Goal: Information Seeking & Learning: Learn about a topic

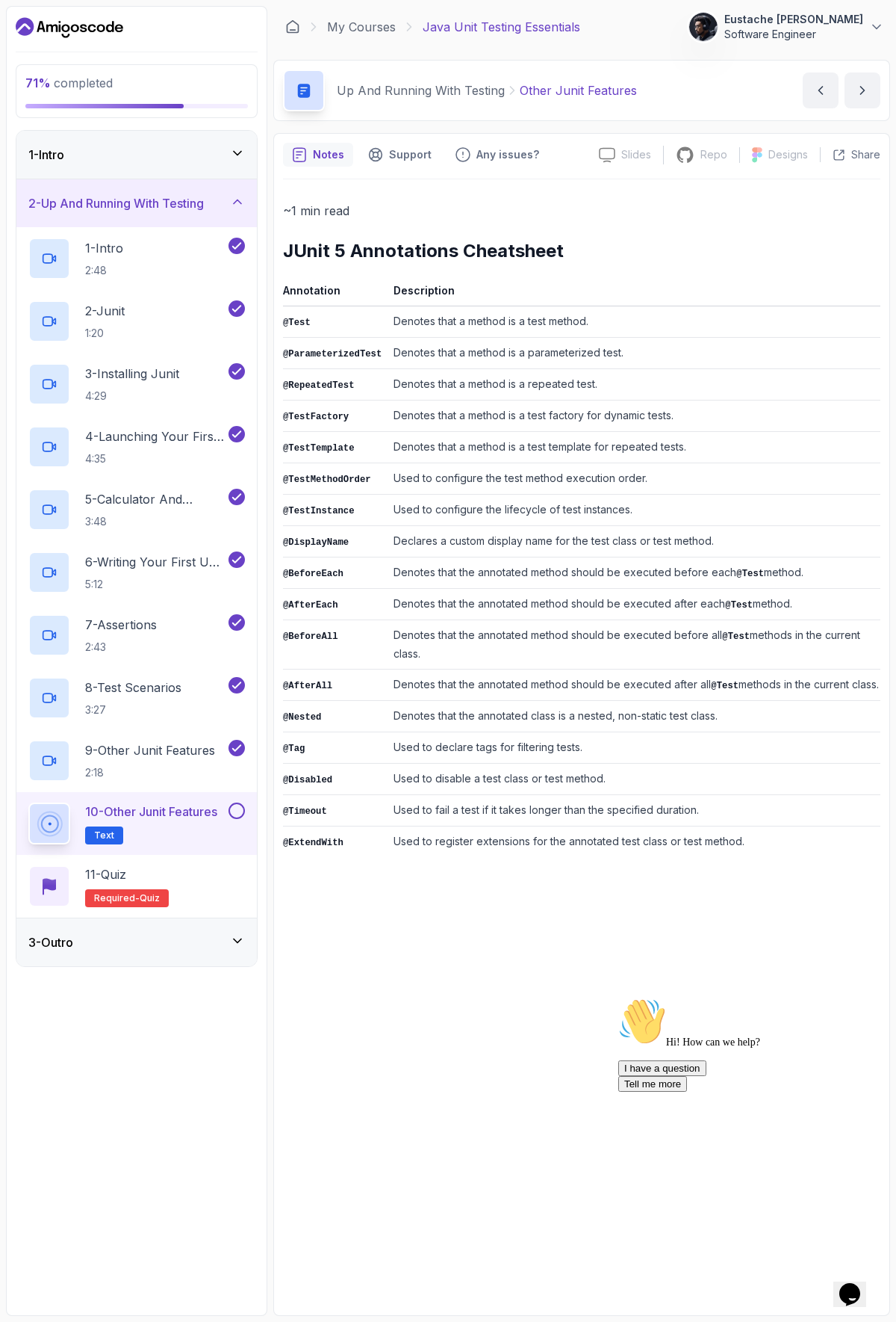
click at [233, 817] on button at bounding box center [236, 810] width 16 height 16
click at [856, 92] on icon "next content" at bounding box center [863, 90] width 15 height 15
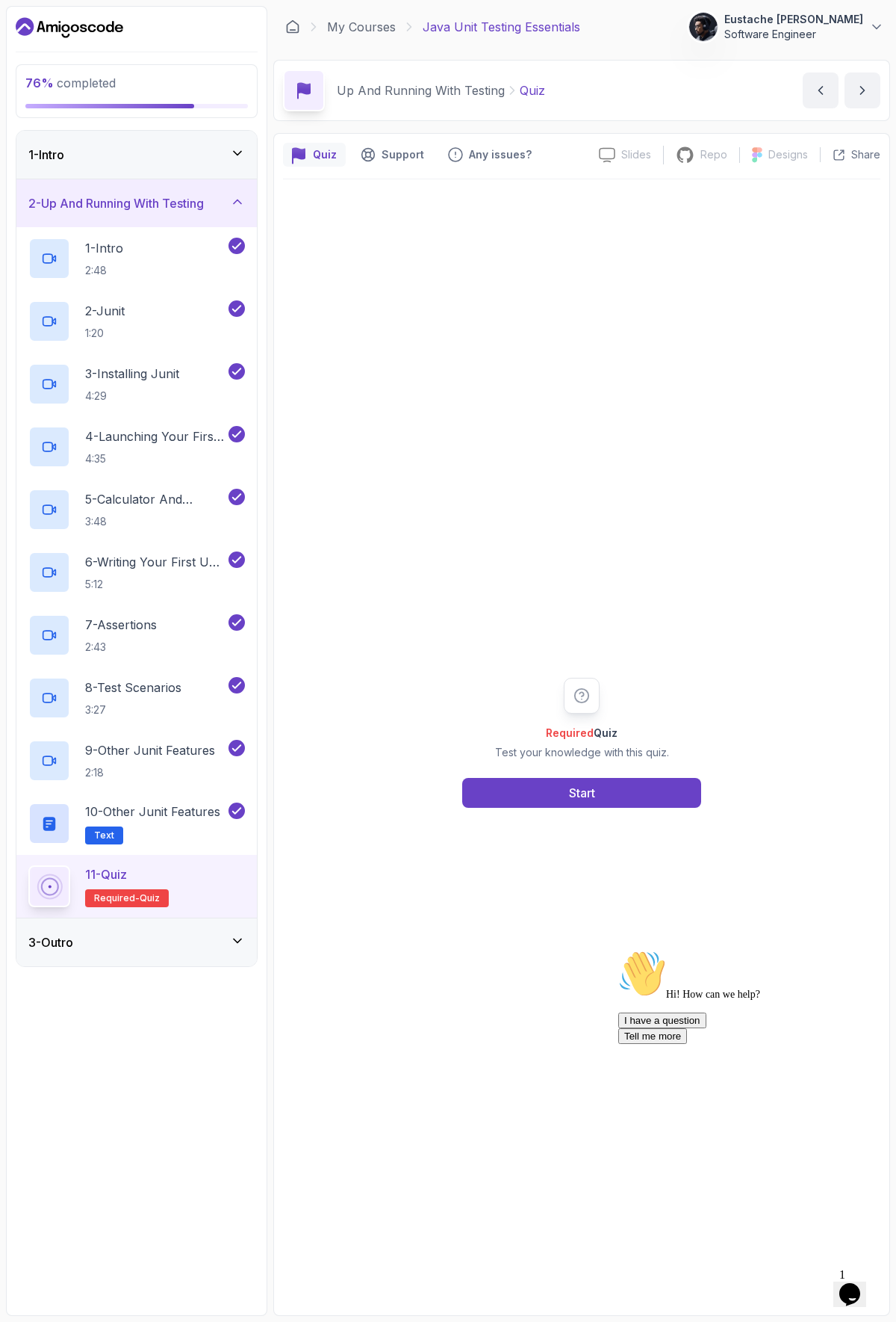
click at [239, 947] on icon at bounding box center [238, 942] width 15 height 15
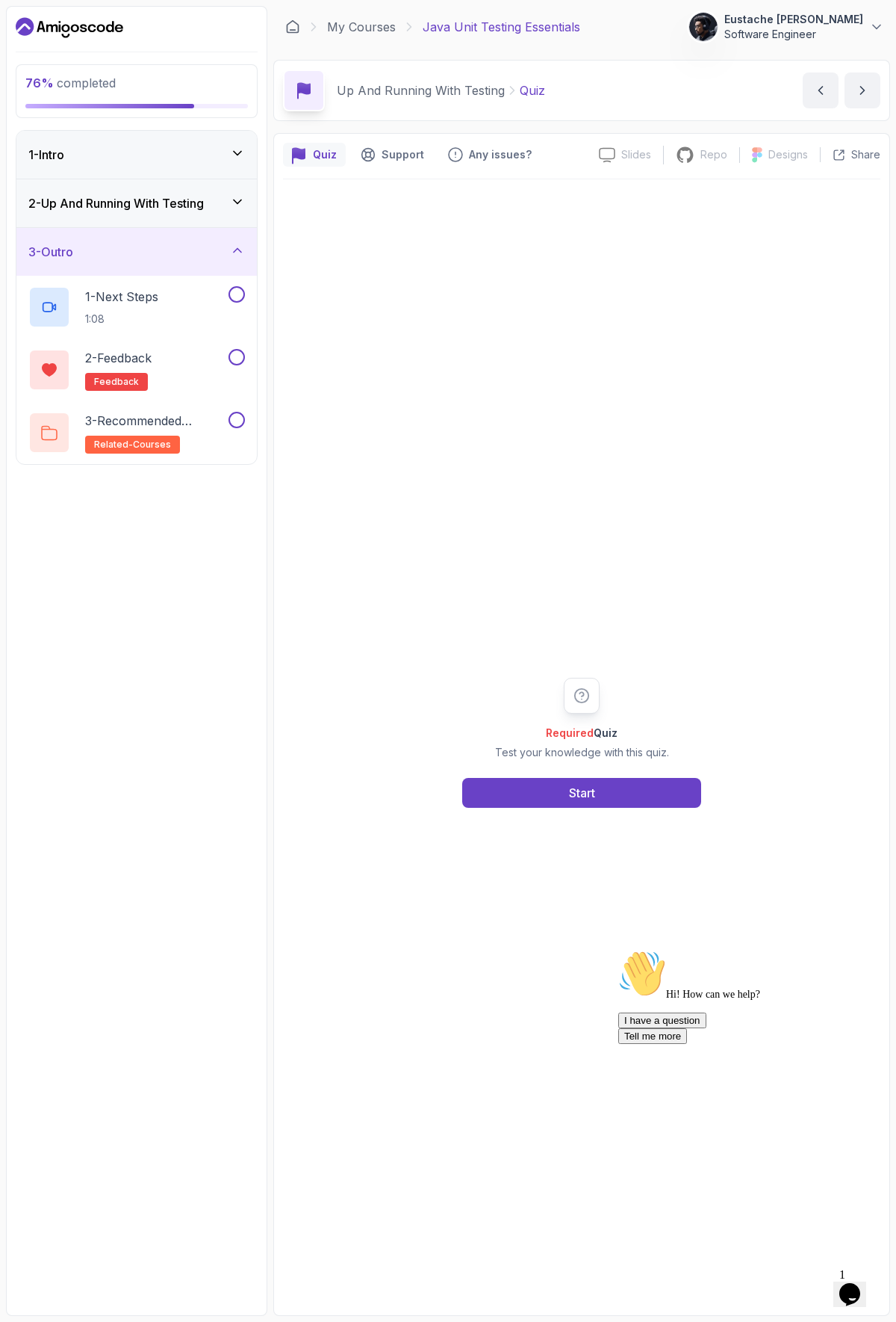
click at [231, 248] on icon at bounding box center [238, 251] width 15 height 15
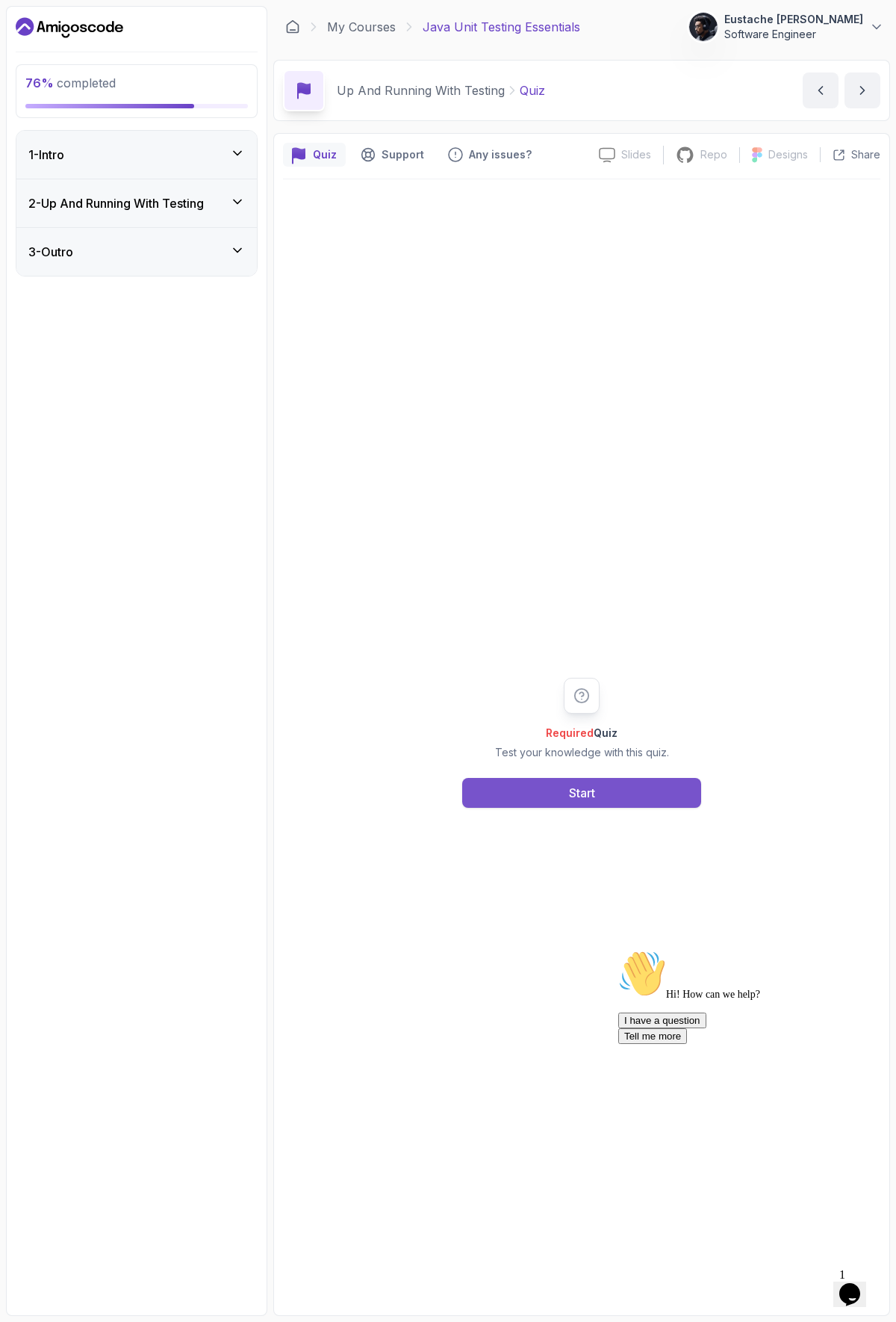
click at [577, 784] on div "Start" at bounding box center [582, 793] width 26 height 18
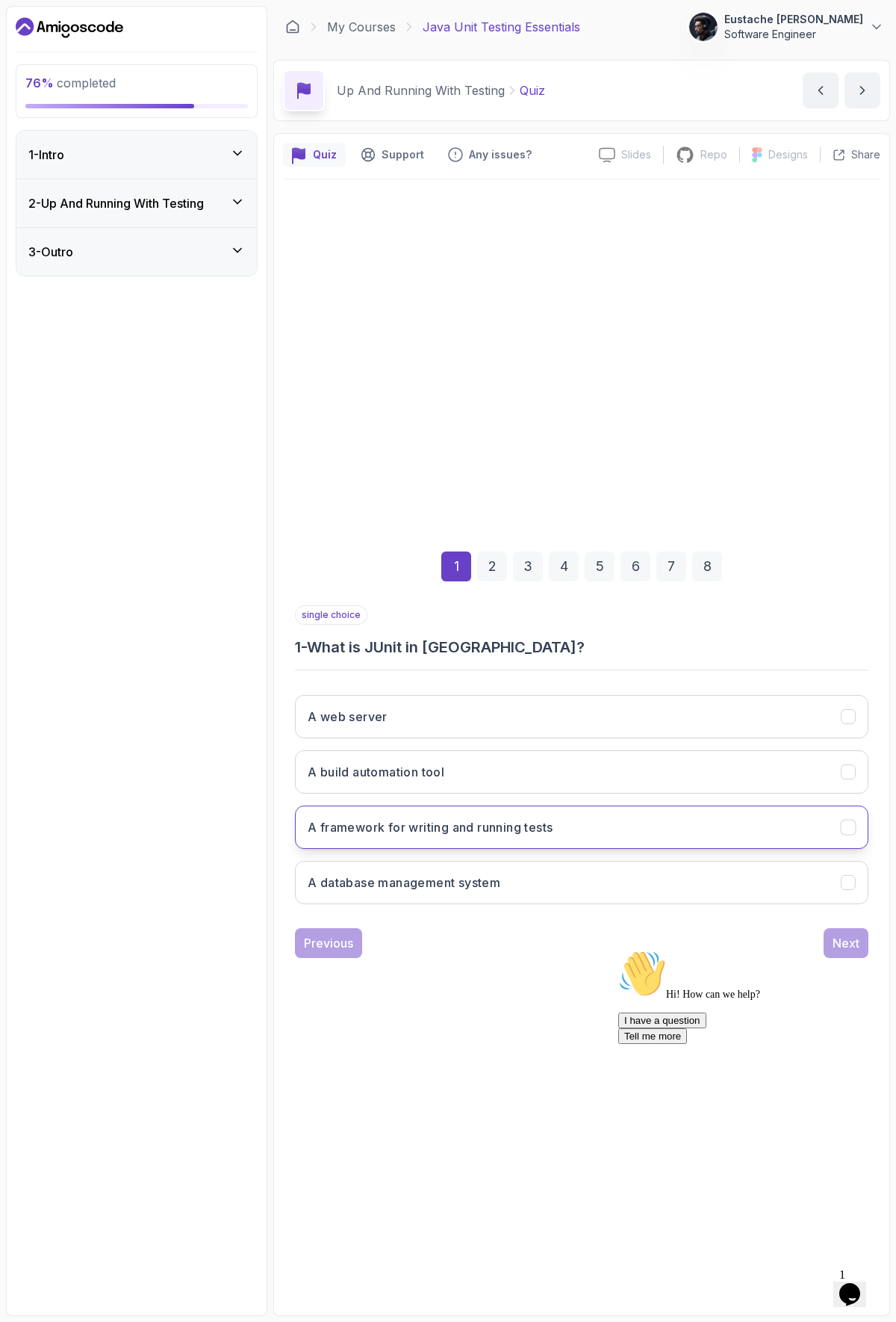
click at [450, 836] on button "A framework for writing and running tests" at bounding box center [581, 827] width 573 height 43
click at [853, 941] on div "Next" at bounding box center [846, 943] width 27 height 18
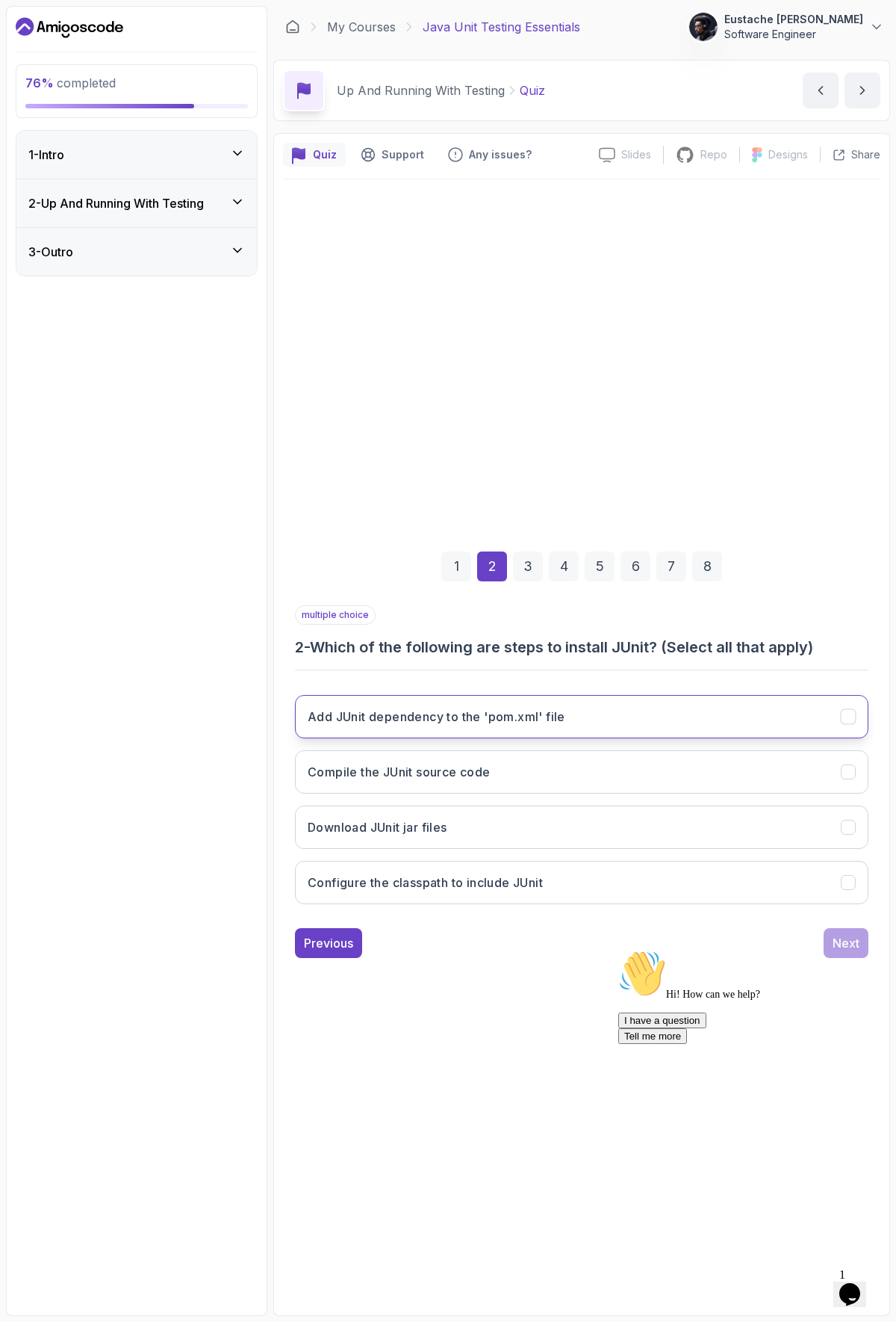
click at [545, 724] on h3 "Add JUnit dependency to the 'pom.xml' file" at bounding box center [436, 717] width 257 height 18
click at [853, 943] on iframe at bounding box center [747, 1099] width 269 height 311
click at [840, 941] on div "Next" at bounding box center [846, 943] width 27 height 18
click at [463, 726] on button "To indicate that a method is a test method" at bounding box center [581, 716] width 573 height 43
click at [838, 941] on div "Next" at bounding box center [846, 943] width 27 height 18
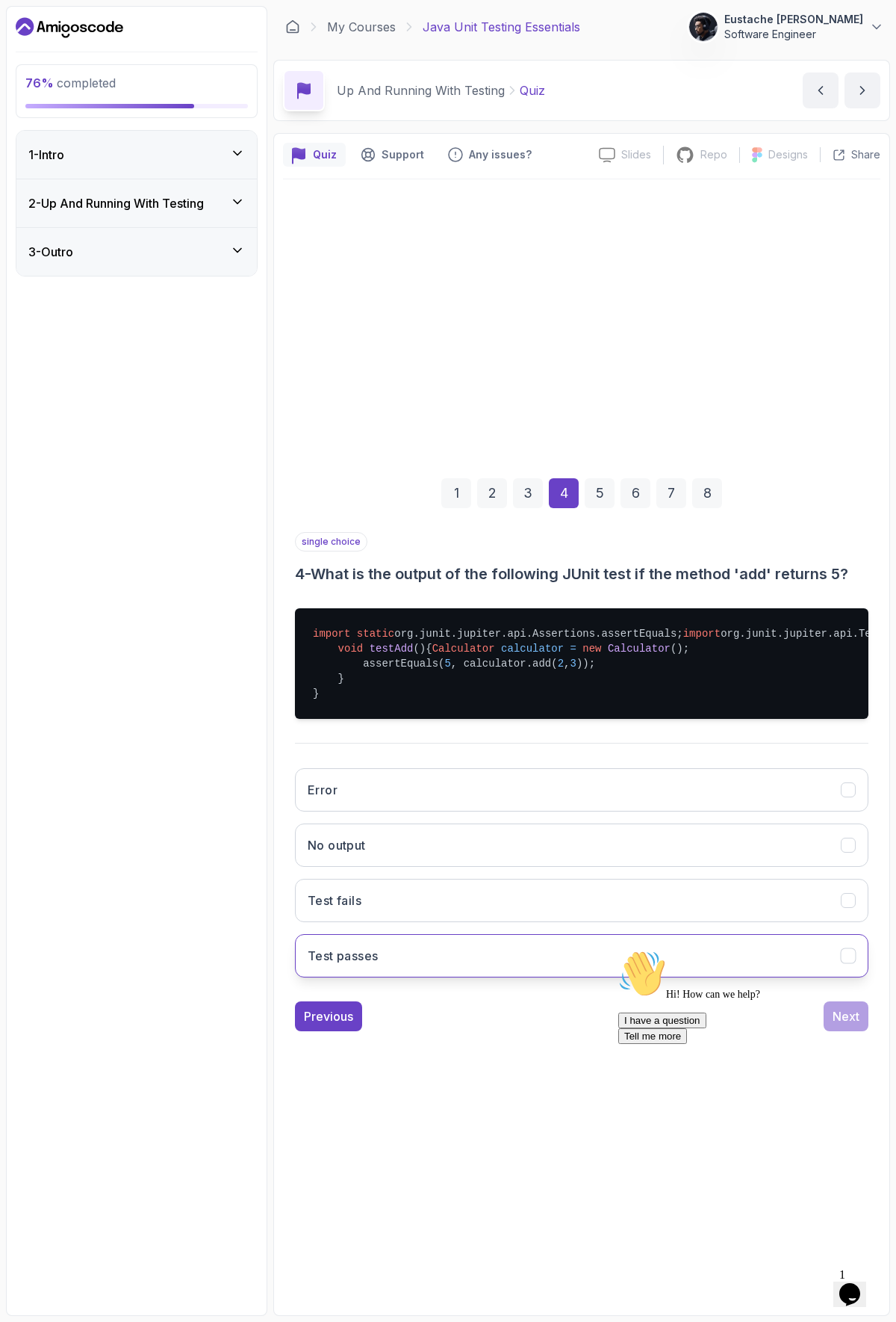
click at [391, 978] on button "Test passes" at bounding box center [581, 955] width 573 height 43
click at [832, 1044] on div "Hi! How can we help? I have a question Tell me more" at bounding box center [753, 997] width 269 height 94
click at [839, 1044] on div "Hi! How can we help? I have a question Tell me more" at bounding box center [753, 997] width 269 height 94
click at [844, 1043] on div "Hi! How can we help? I have a question Tell me more" at bounding box center [753, 997] width 269 height 94
click at [838, 1044] on div "Hi! How can we help? I have a question Tell me more" at bounding box center [753, 997] width 269 height 94
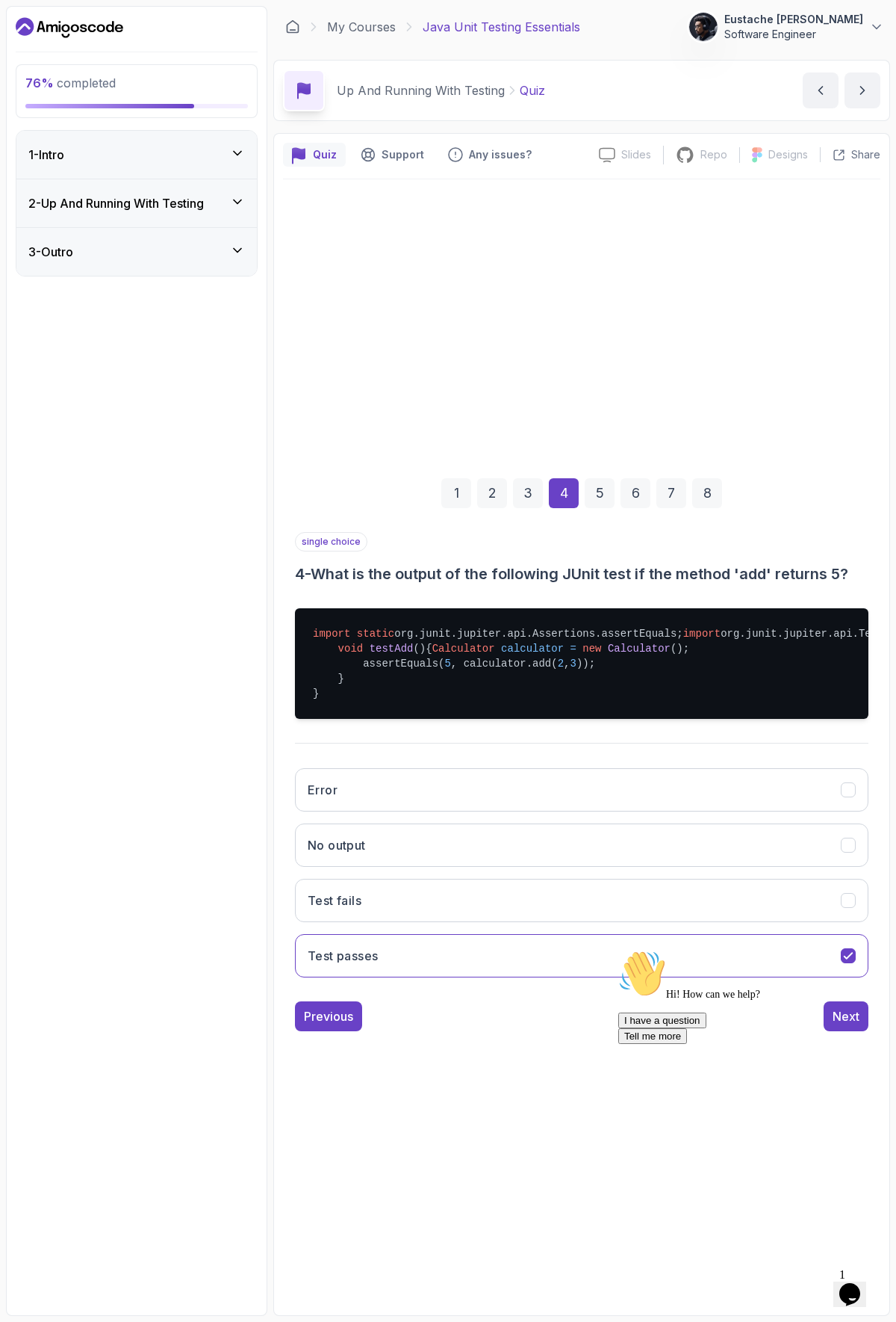
click at [842, 1044] on div "Hi! How can we help? I have a question Tell me more" at bounding box center [753, 997] width 269 height 94
click at [846, 1044] on div "Hi! How can we help? I have a question Tell me more" at bounding box center [753, 997] width 269 height 94
click at [844, 991] on div "Hi! How can we help? I have a question Tell me more" at bounding box center [753, 997] width 269 height 94
click at [849, 995] on div "Hi! How can we help? I have a question Tell me more" at bounding box center [753, 997] width 269 height 94
click at [842, 908] on icon "Test fails" at bounding box center [849, 900] width 14 height 14
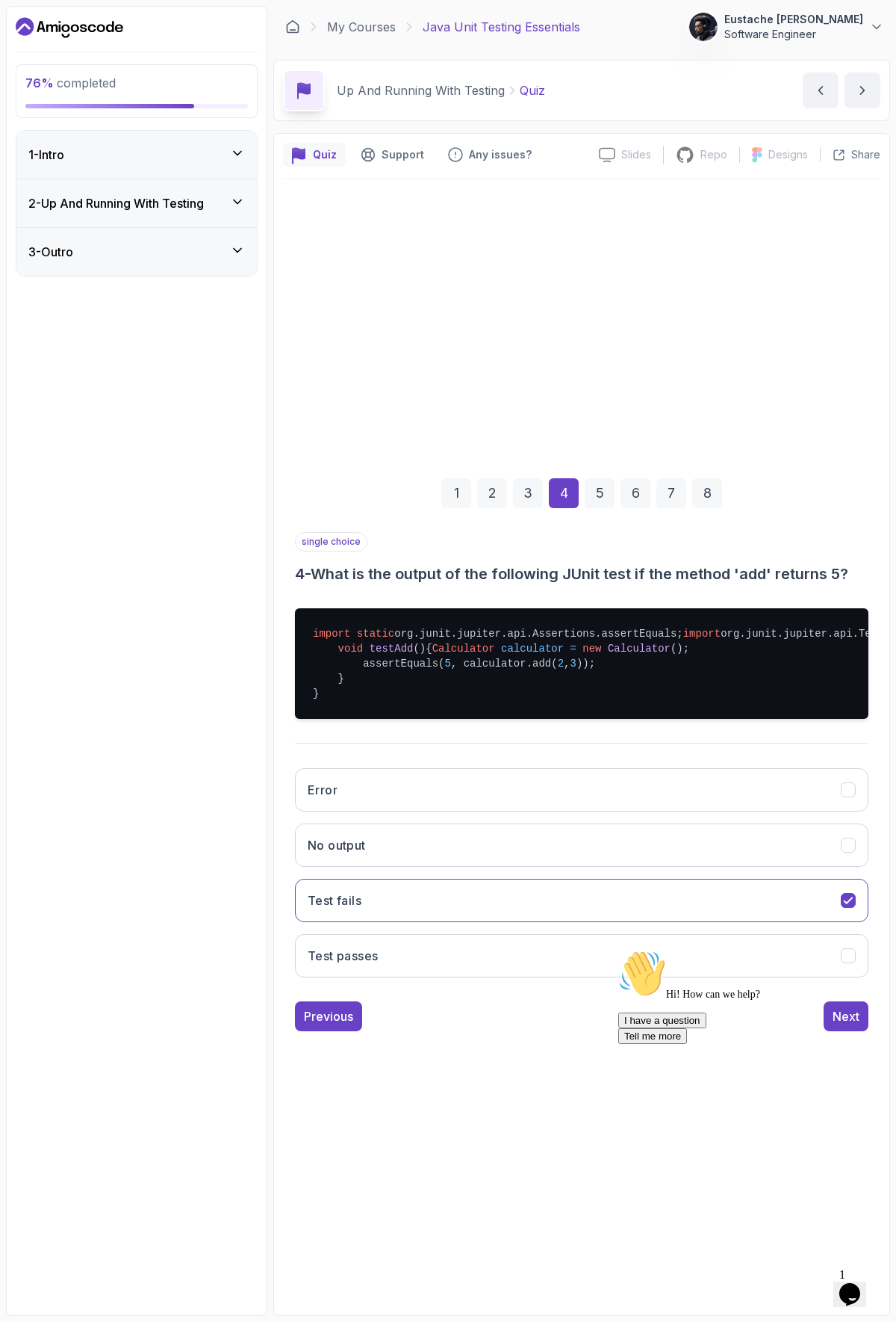
click at [839, 990] on div "Hi! How can we help? I have a question Tell me more" at bounding box center [753, 997] width 269 height 94
click at [856, 998] on div "Hi! How can we help? I have a question Tell me more" at bounding box center [753, 997] width 269 height 94
click at [844, 992] on div "Hi! How can we help? I have a question Tell me more" at bounding box center [753, 997] width 269 height 94
click at [375, 965] on h3 "Test passes" at bounding box center [342, 956] width 70 height 18
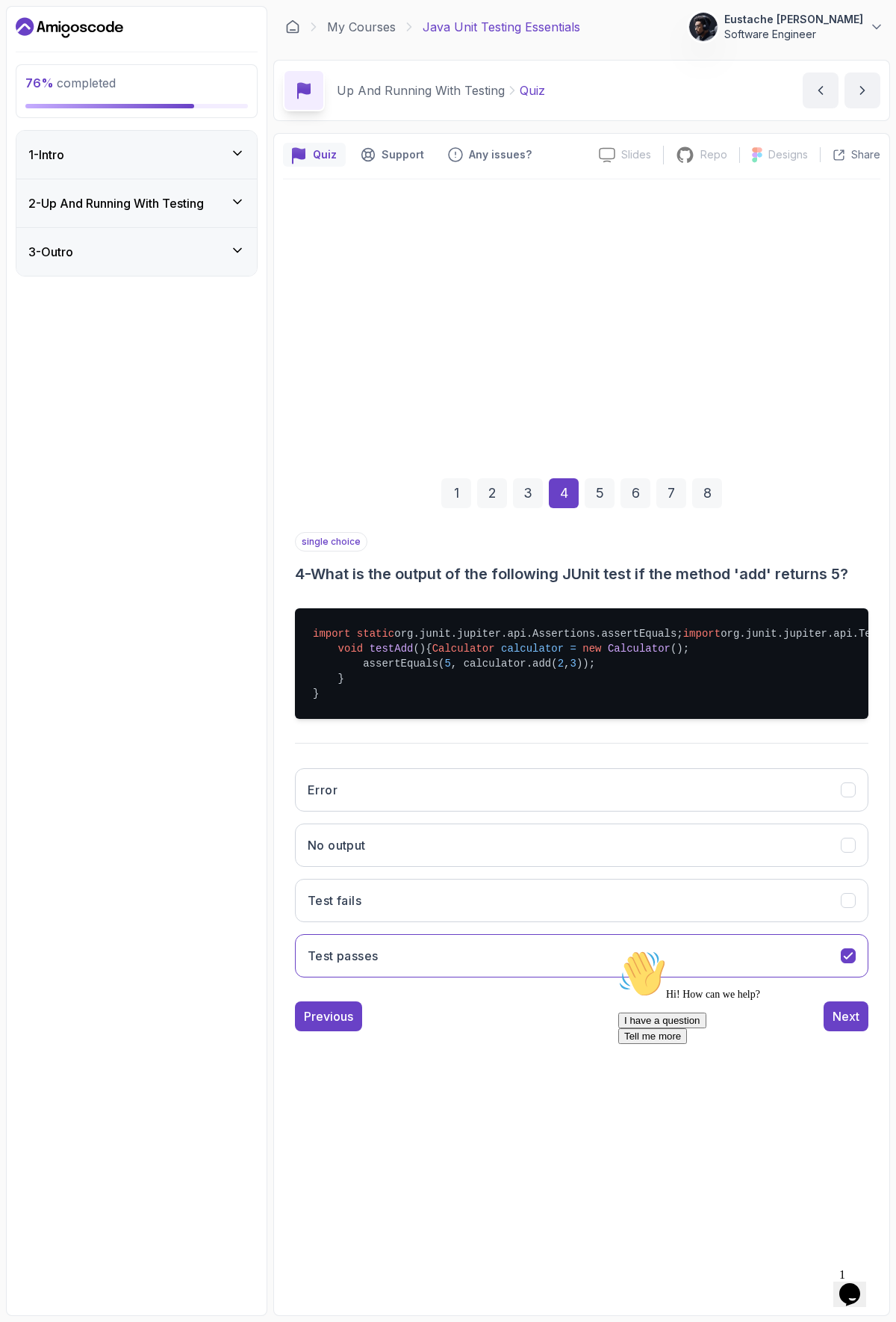
click at [834, 1044] on div "Hi! How can we help? I have a question Tell me more" at bounding box center [753, 997] width 269 height 94
click at [839, 1044] on div "Hi! How can we help? I have a question Tell me more" at bounding box center [753, 997] width 269 height 94
click at [855, 1044] on div "Hi! How can we help? I have a question Tell me more" at bounding box center [753, 997] width 269 height 94
click at [847, 1043] on div "Hi! How can we help? I have a question Tell me more" at bounding box center [753, 997] width 269 height 94
click at [824, 1043] on div "Hi! How can we help? I have a question Tell me more" at bounding box center [753, 997] width 269 height 94
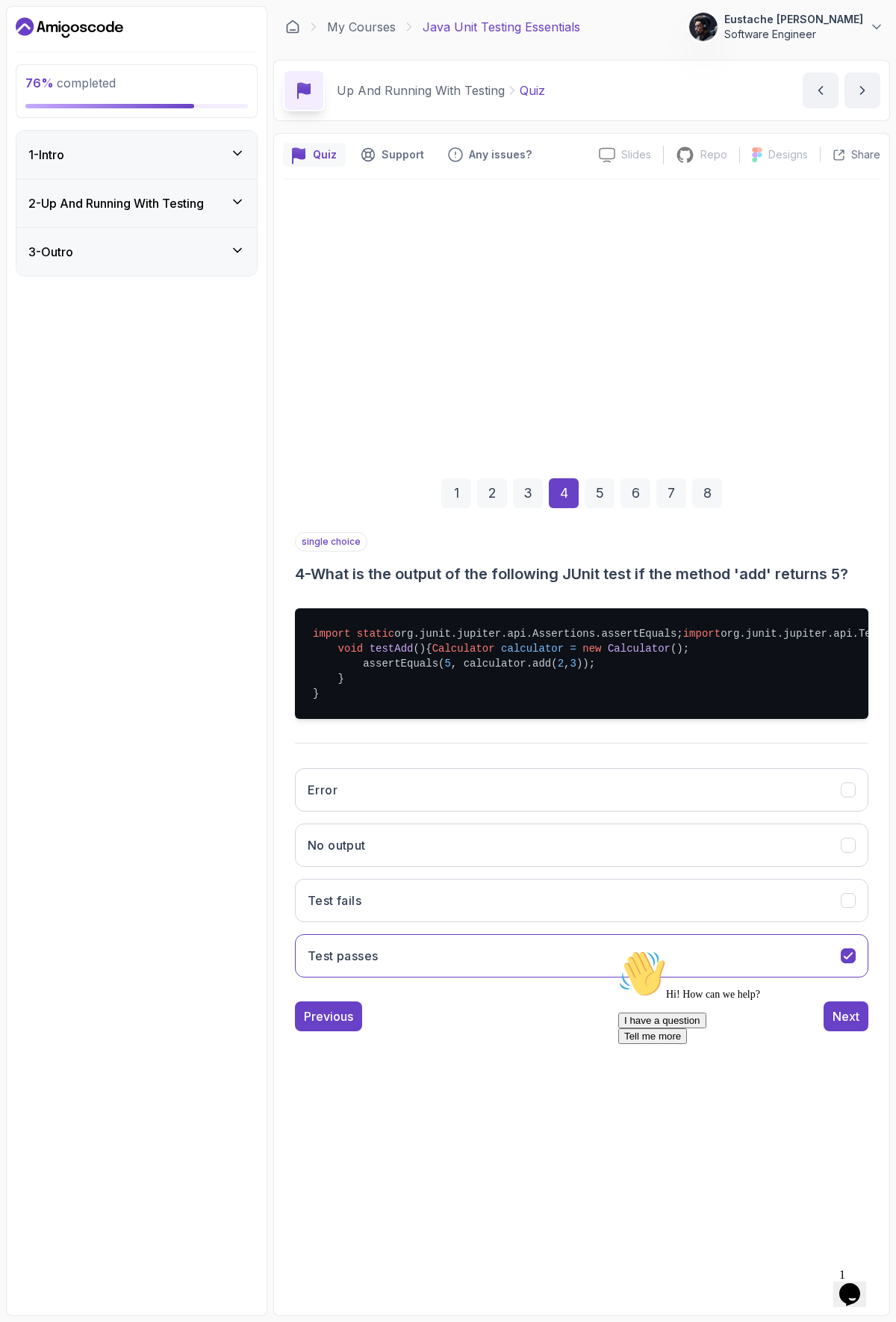
click at [843, 1044] on div "Hi! How can we help? I have a question Tell me more" at bounding box center [753, 997] width 269 height 94
click at [872, 1044] on div "Hi! How can we help? I have a question Tell me more" at bounding box center [753, 997] width 269 height 94
click at [618, 950] on icon "Chat attention grabber" at bounding box center [618, 950] width 0 height 0
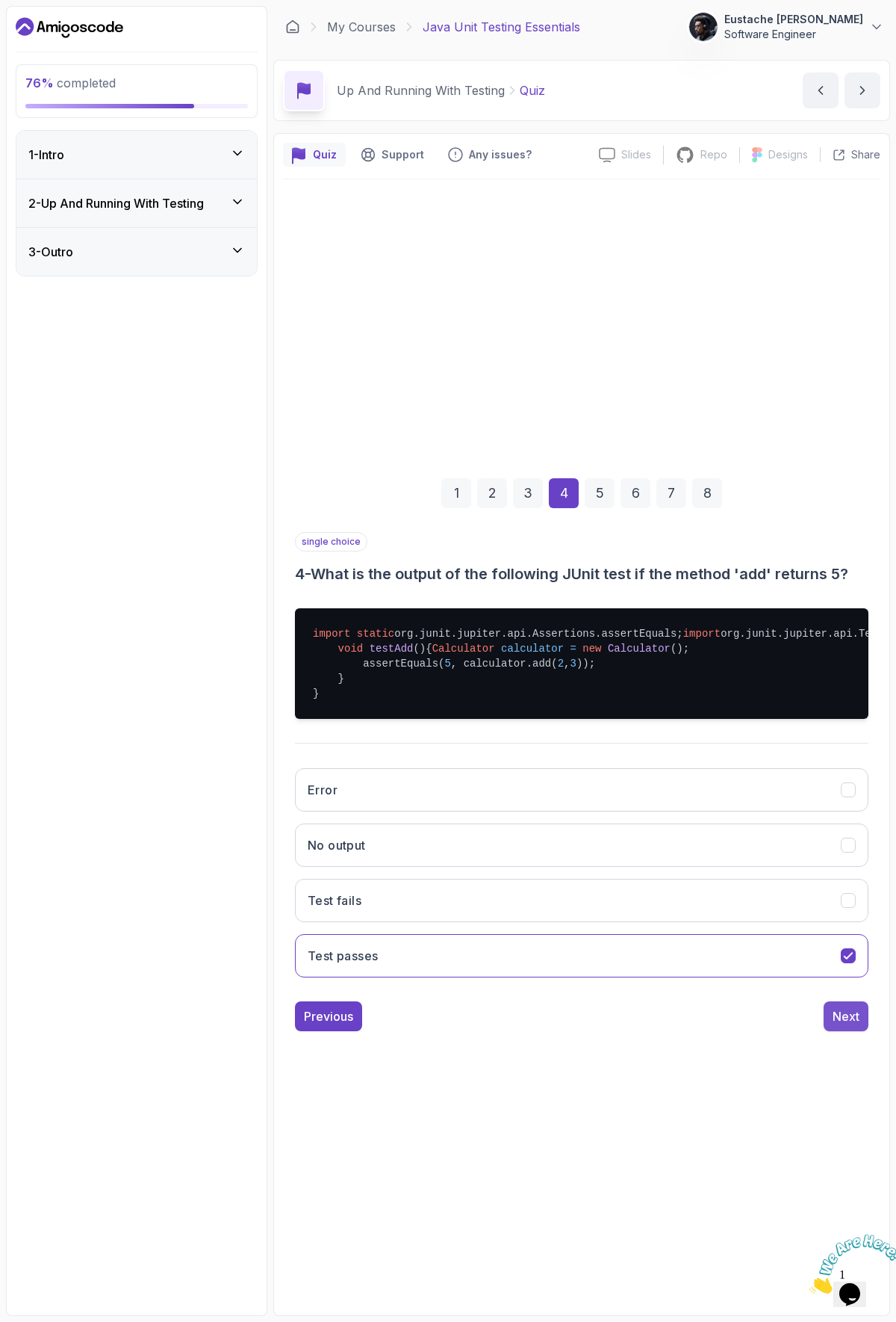
click at [855, 1025] on div "Next" at bounding box center [846, 1016] width 27 height 18
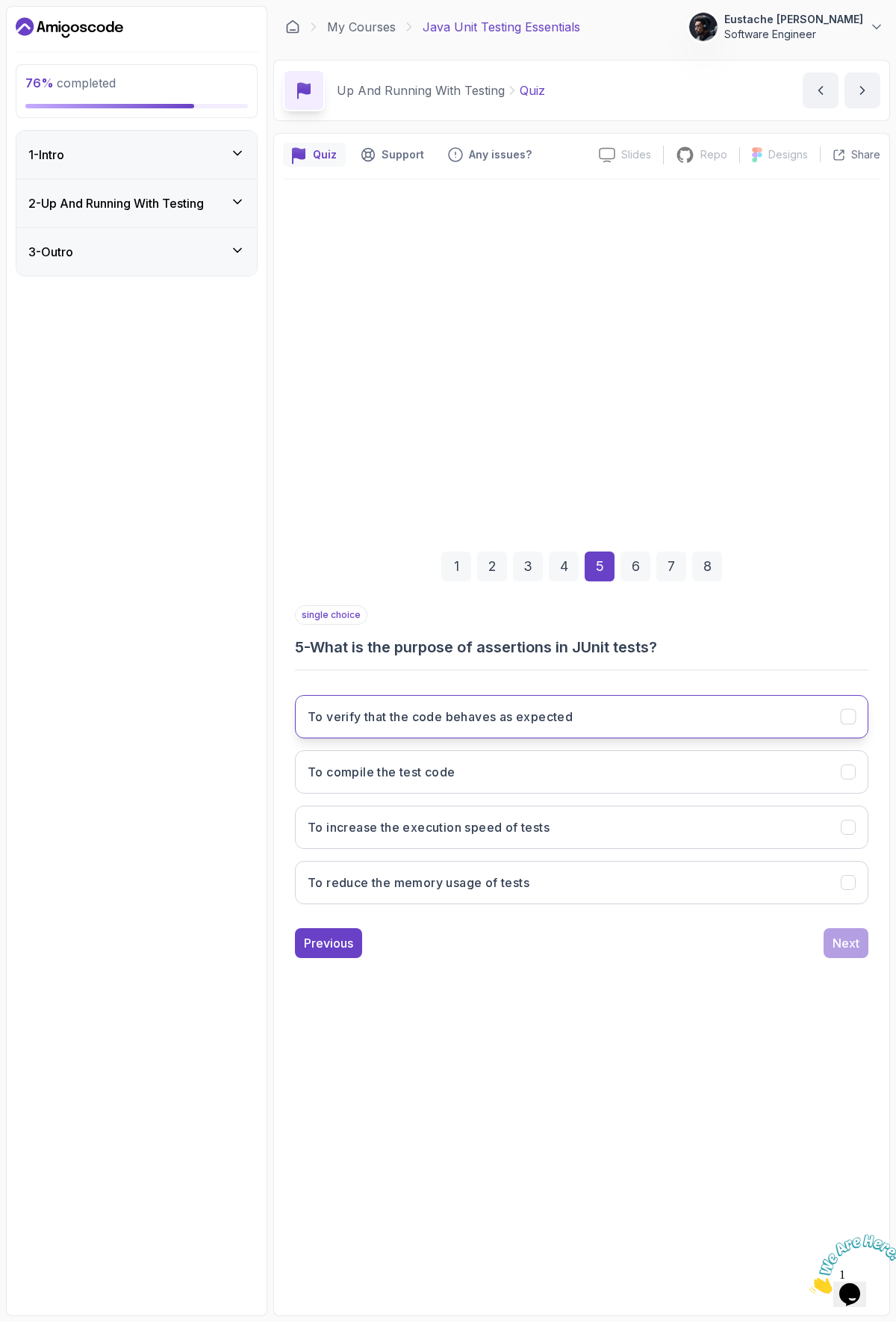
click at [438, 722] on h3 "To verify that the code behaves as expected" at bounding box center [440, 717] width 265 height 18
click at [867, 950] on button "Next" at bounding box center [846, 943] width 45 height 30
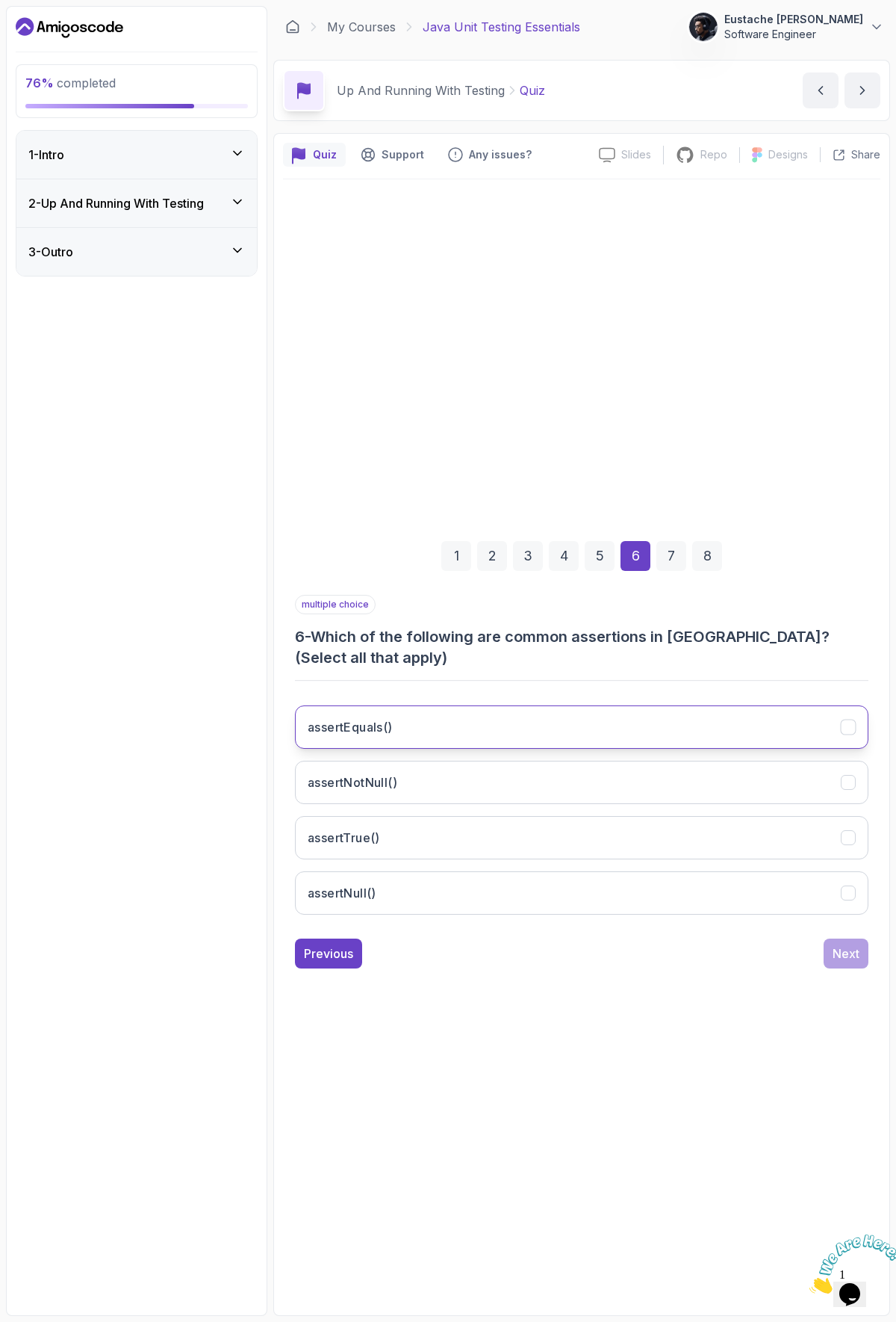
click at [833, 722] on button "assertEquals()" at bounding box center [581, 726] width 573 height 43
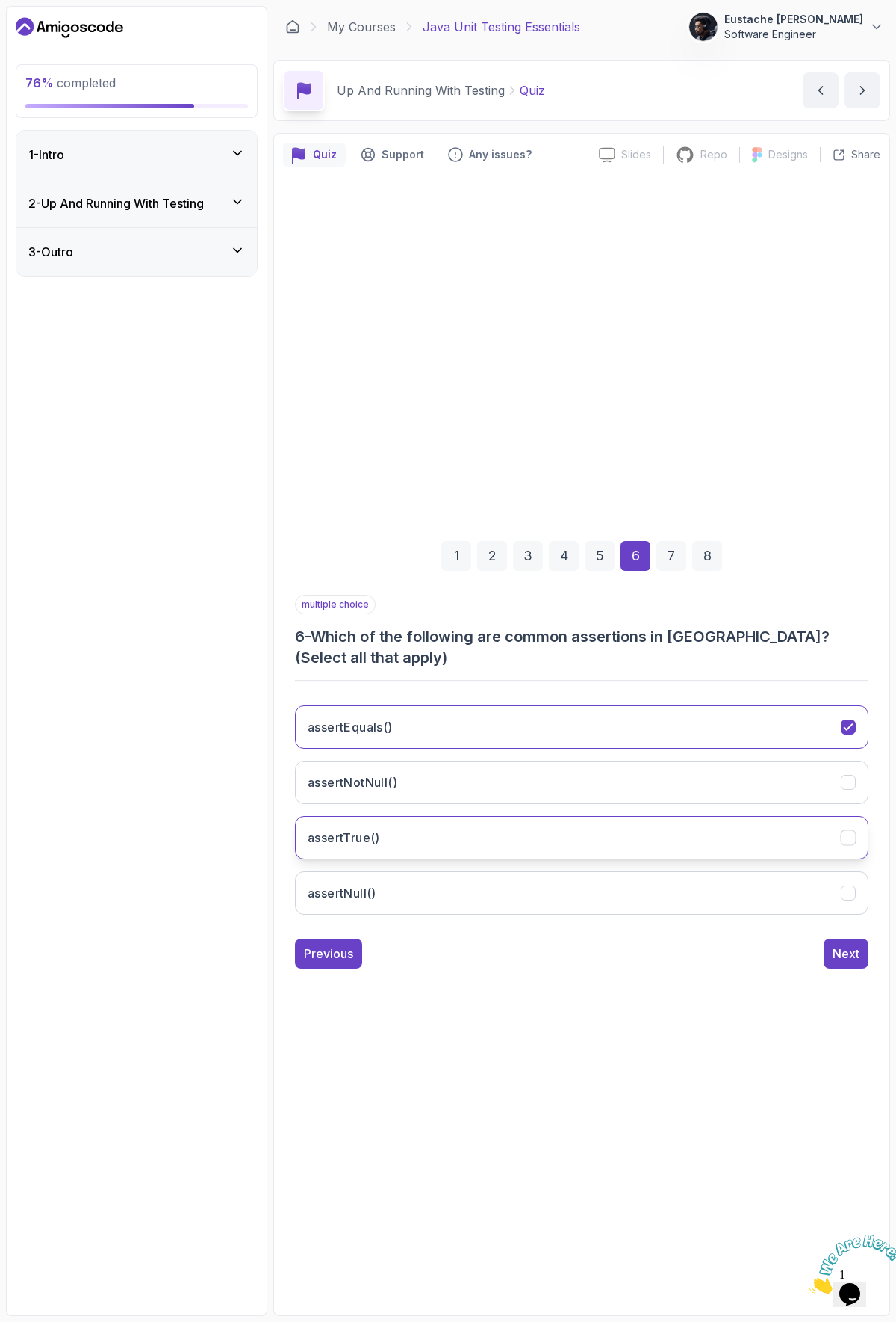
click at [765, 840] on button "assertTrue()" at bounding box center [581, 837] width 573 height 43
click at [846, 953] on div "Next" at bounding box center [846, 953] width 27 height 18
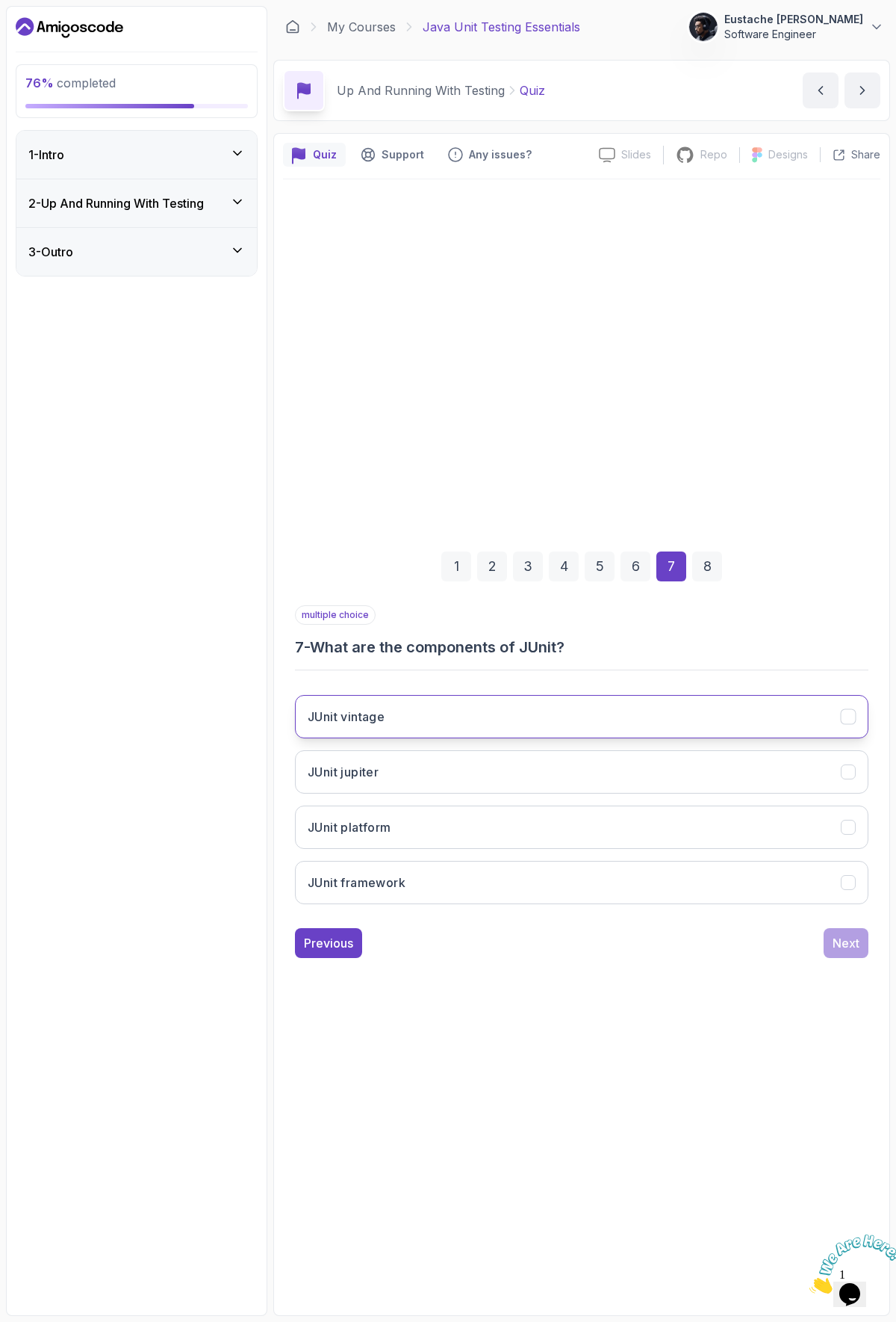
click at [436, 731] on button "JUnit vintage" at bounding box center [581, 716] width 573 height 43
click at [372, 773] on h3 "JUnit jupiter" at bounding box center [343, 771] width 71 height 18
click at [419, 819] on button "JUnit platform" at bounding box center [581, 827] width 573 height 43
click at [856, 957] on button "Next" at bounding box center [846, 943] width 45 height 30
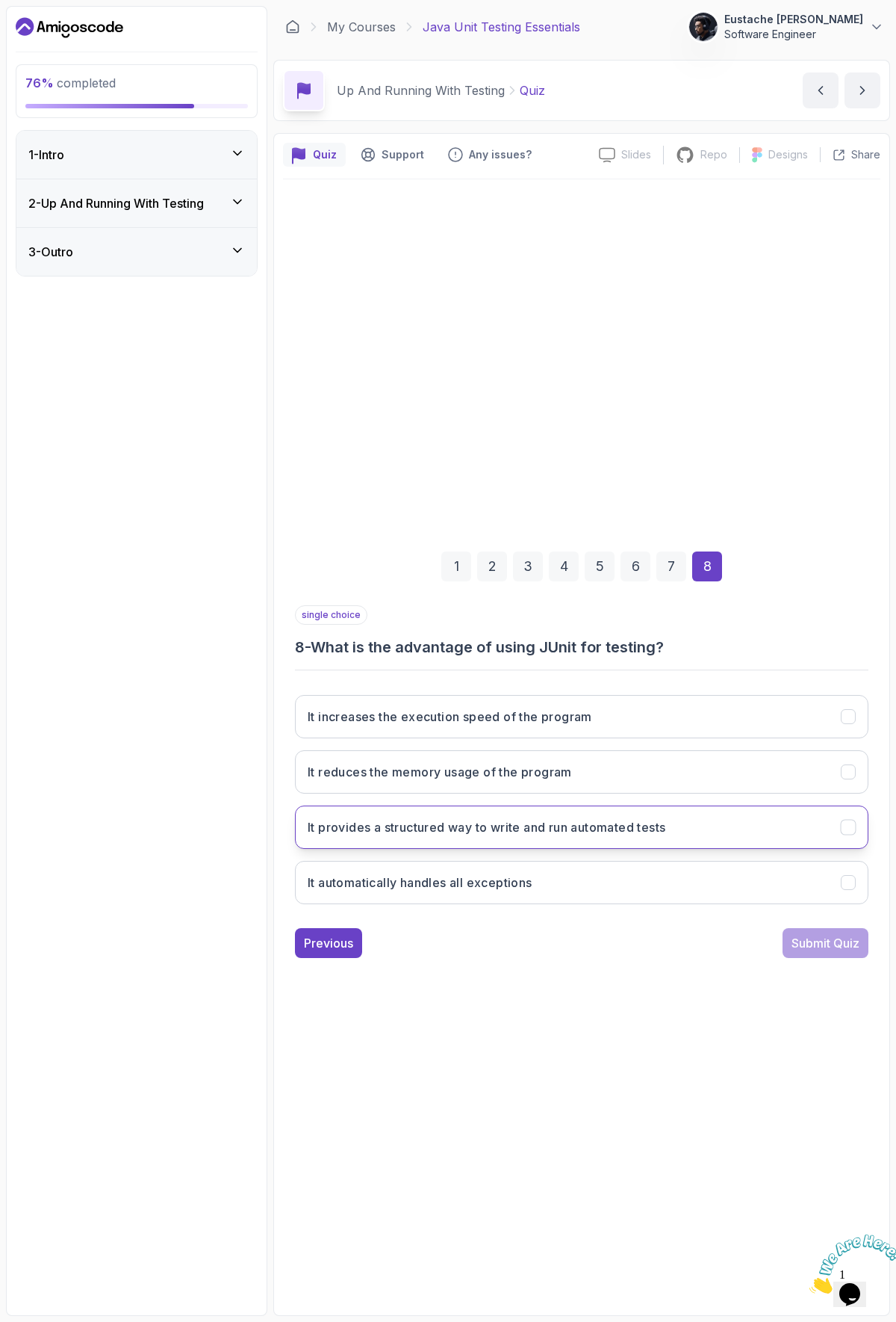
click at [660, 833] on h3 "It provides a structured way to write and run automated tests" at bounding box center [486, 827] width 358 height 18
click at [825, 940] on div "Submit Quiz" at bounding box center [826, 943] width 68 height 18
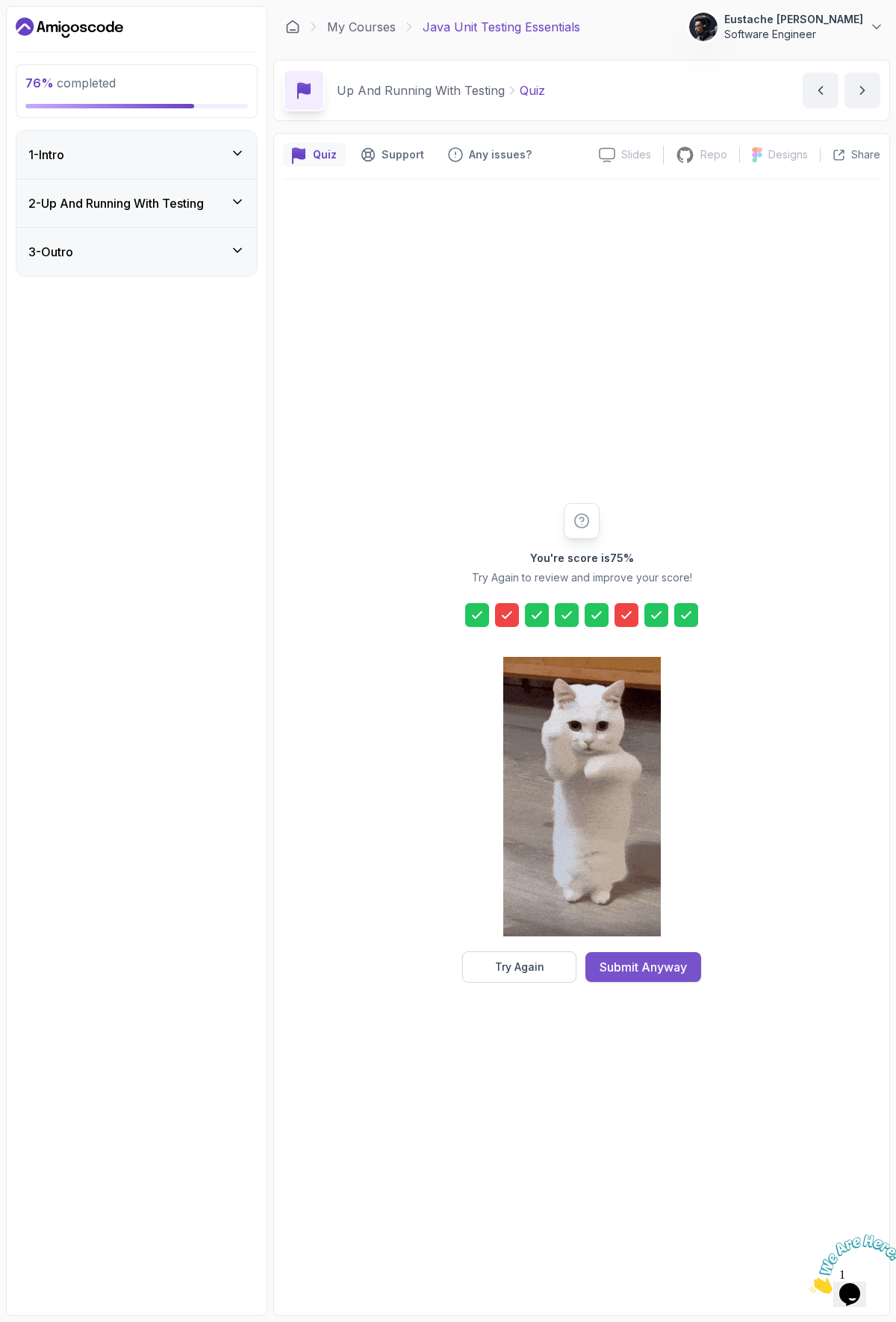
click at [639, 968] on div "Submit Anyway" at bounding box center [643, 967] width 87 height 18
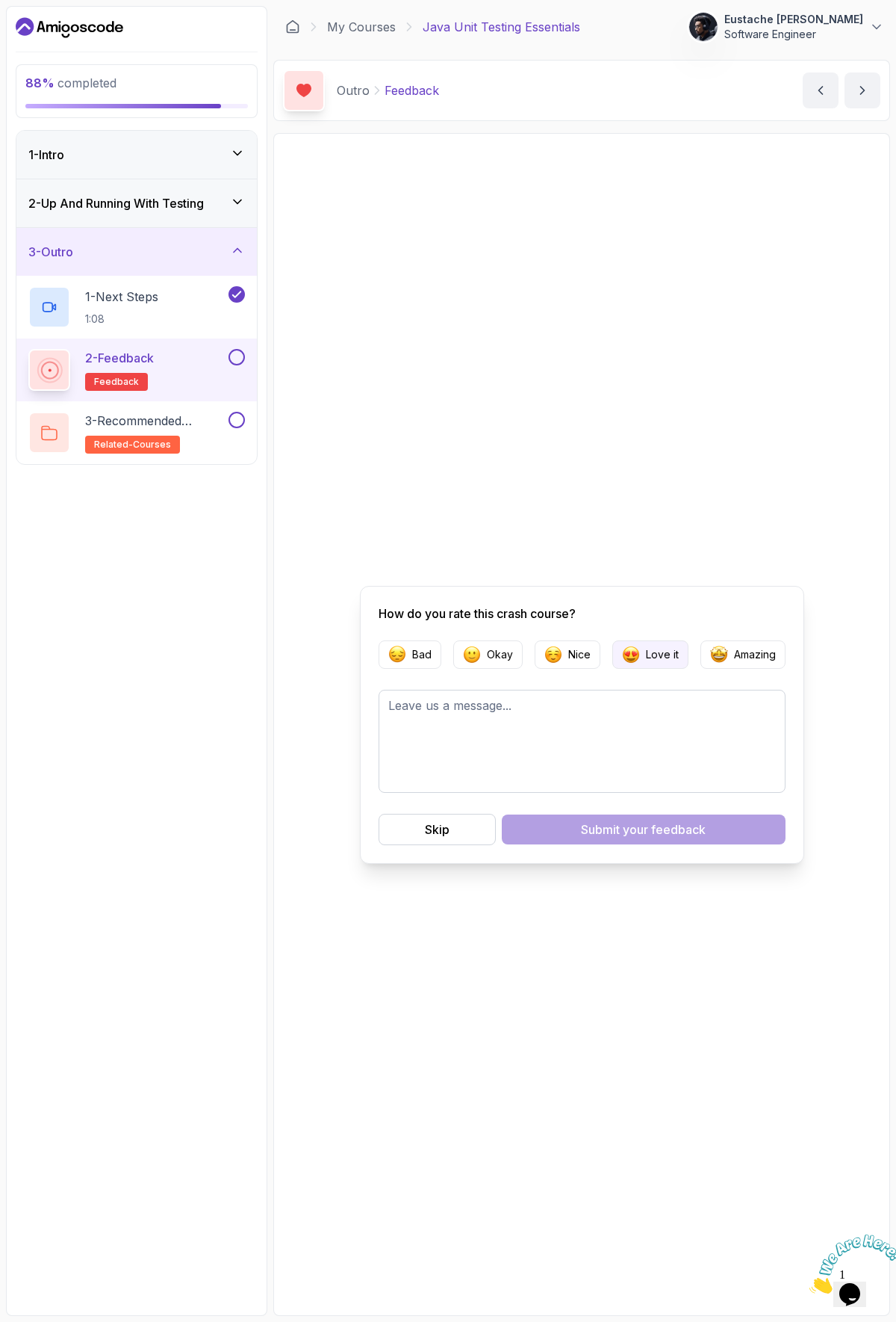
click at [633, 659] on img "button" at bounding box center [631, 654] width 18 height 18
click at [582, 829] on div "Submit your feedback" at bounding box center [643, 829] width 125 height 18
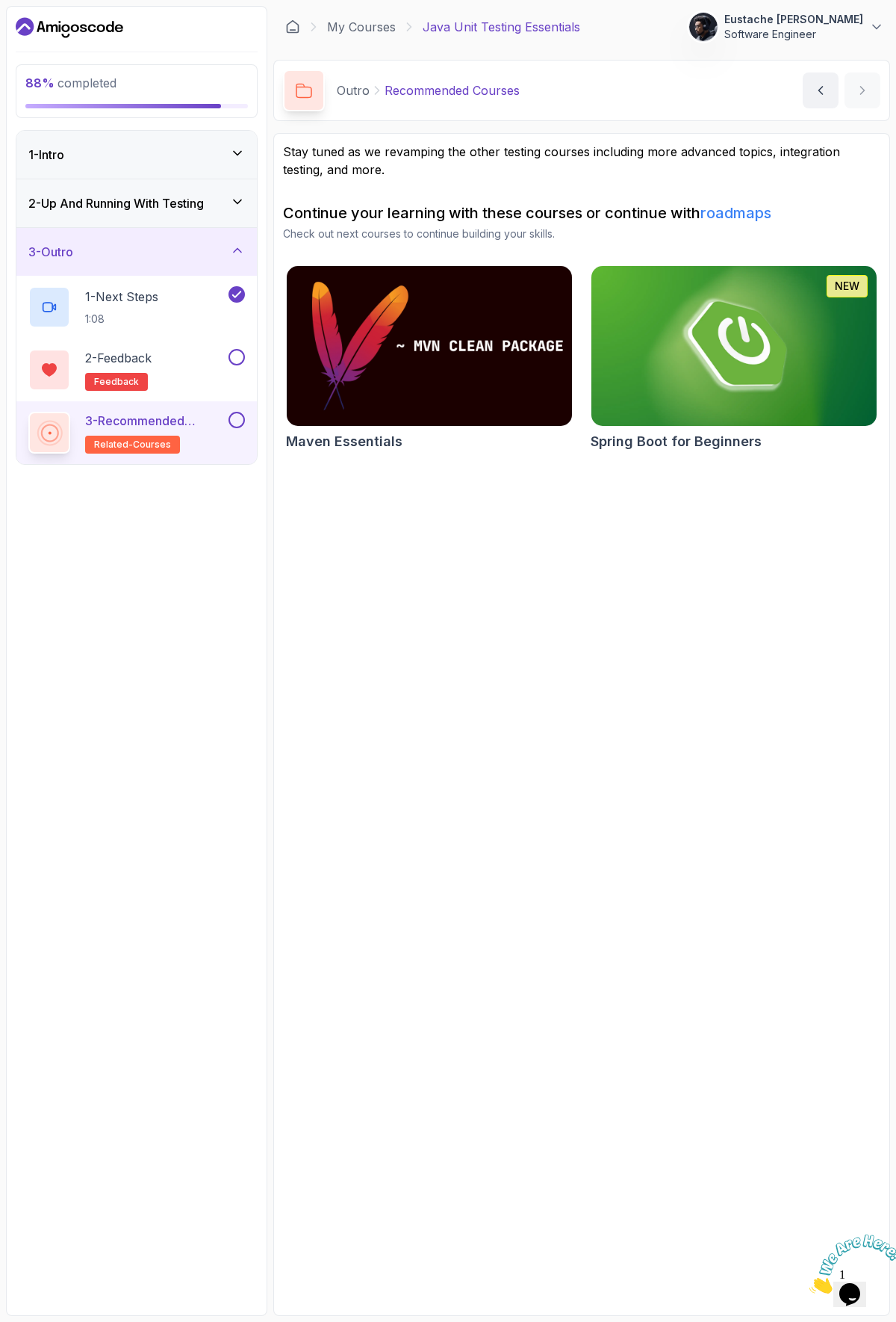
click at [439, 380] on img at bounding box center [429, 346] width 300 height 168
click at [231, 355] on button at bounding box center [236, 356] width 16 height 16
click at [102, 351] on p "2 - Feedback" at bounding box center [118, 357] width 66 height 18
click at [123, 368] on h2 "2 - Feedback feedback" at bounding box center [118, 370] width 66 height 42
click at [124, 424] on p "3 - Recommended Courses" at bounding box center [156, 421] width 140 height 18
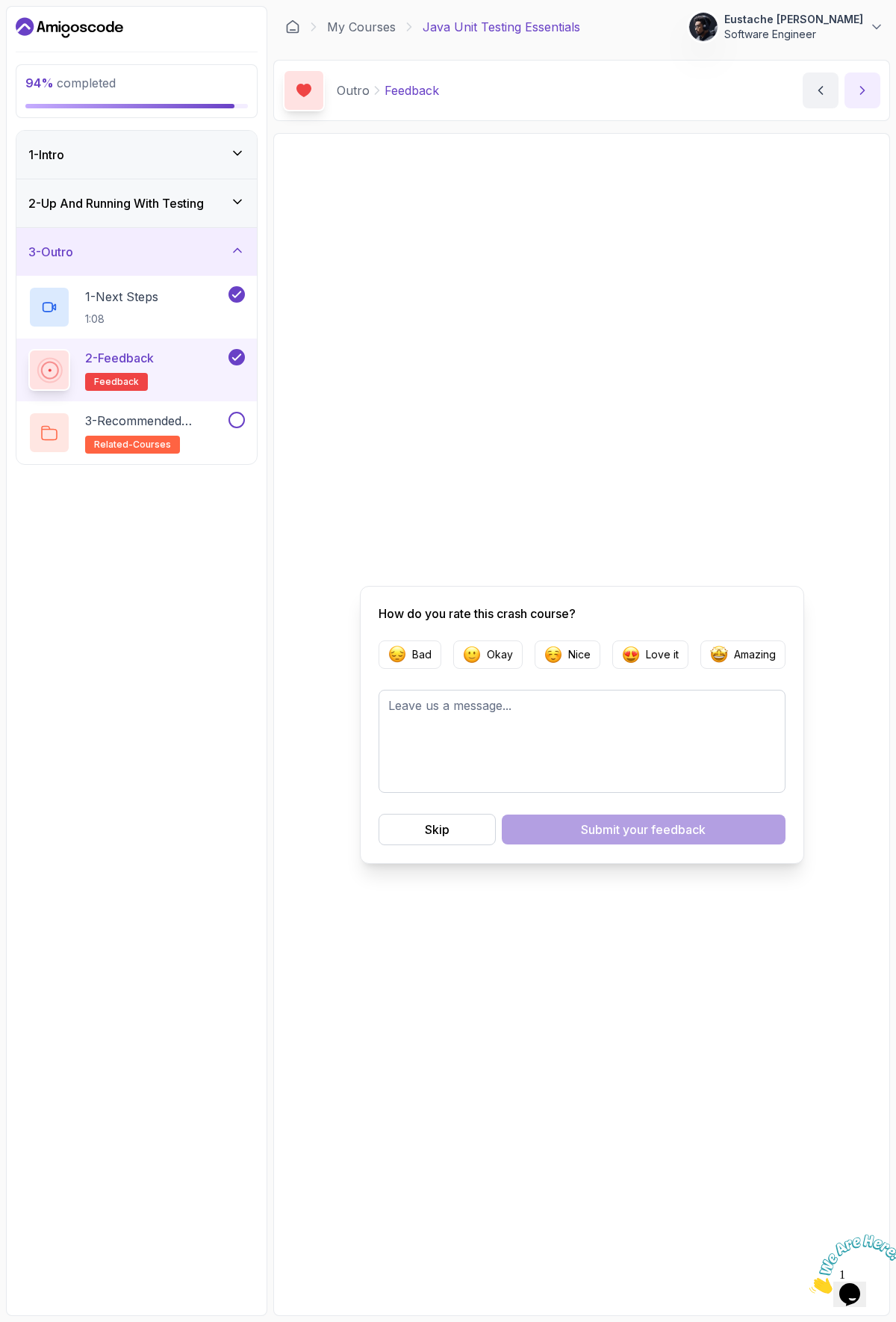
drag, startPoint x: 866, startPoint y: 96, endPoint x: 859, endPoint y: 107, distance: 13.0
click at [860, 106] on button "next content" at bounding box center [862, 89] width 36 height 36
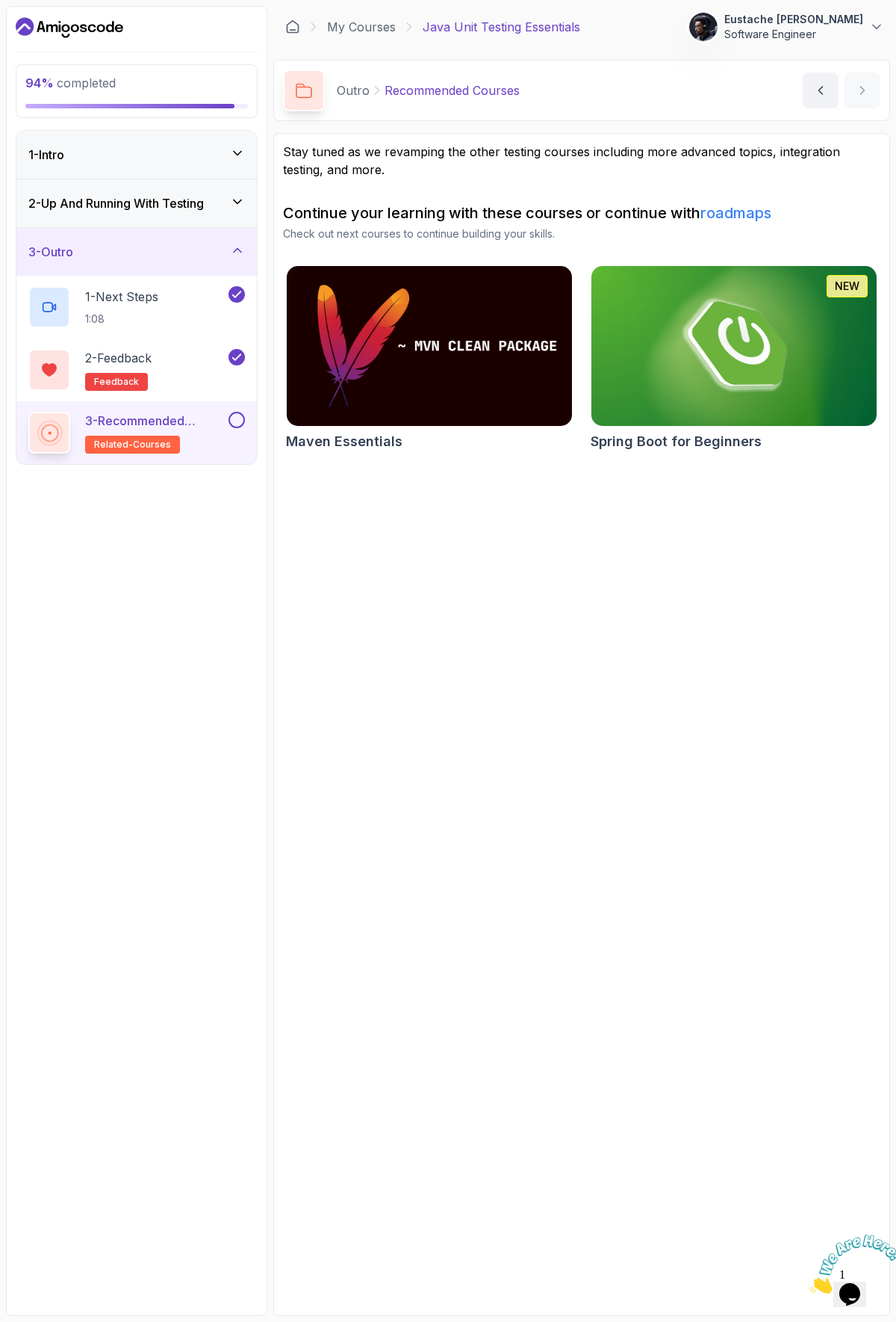
click at [233, 426] on button at bounding box center [236, 420] width 16 height 16
click at [233, 425] on button at bounding box center [236, 420] width 16 height 16
click at [173, 422] on p "3 - Recommended Courses" at bounding box center [156, 421] width 140 height 18
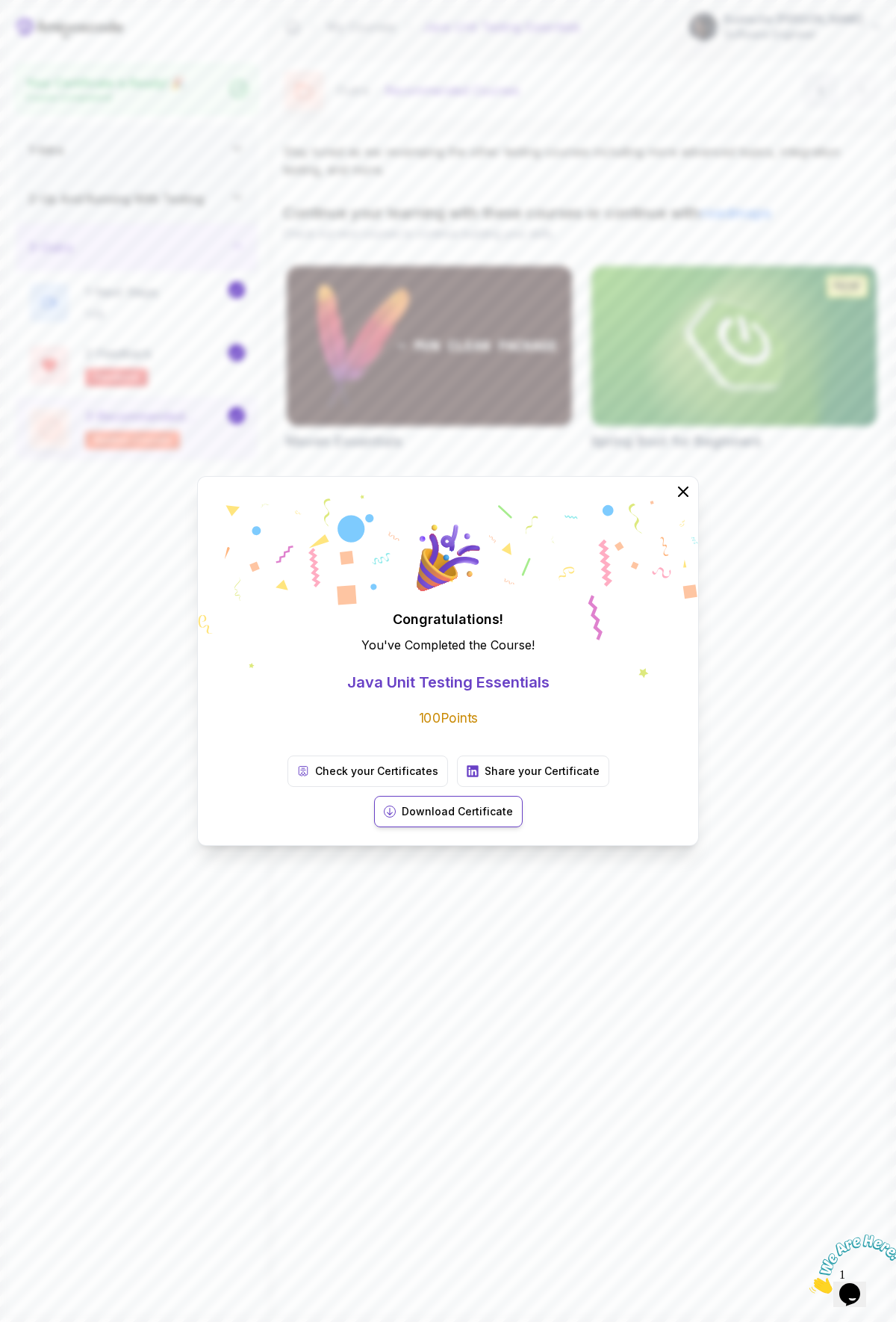
click at [513, 804] on p "Download Certificate" at bounding box center [458, 812] width 111 height 15
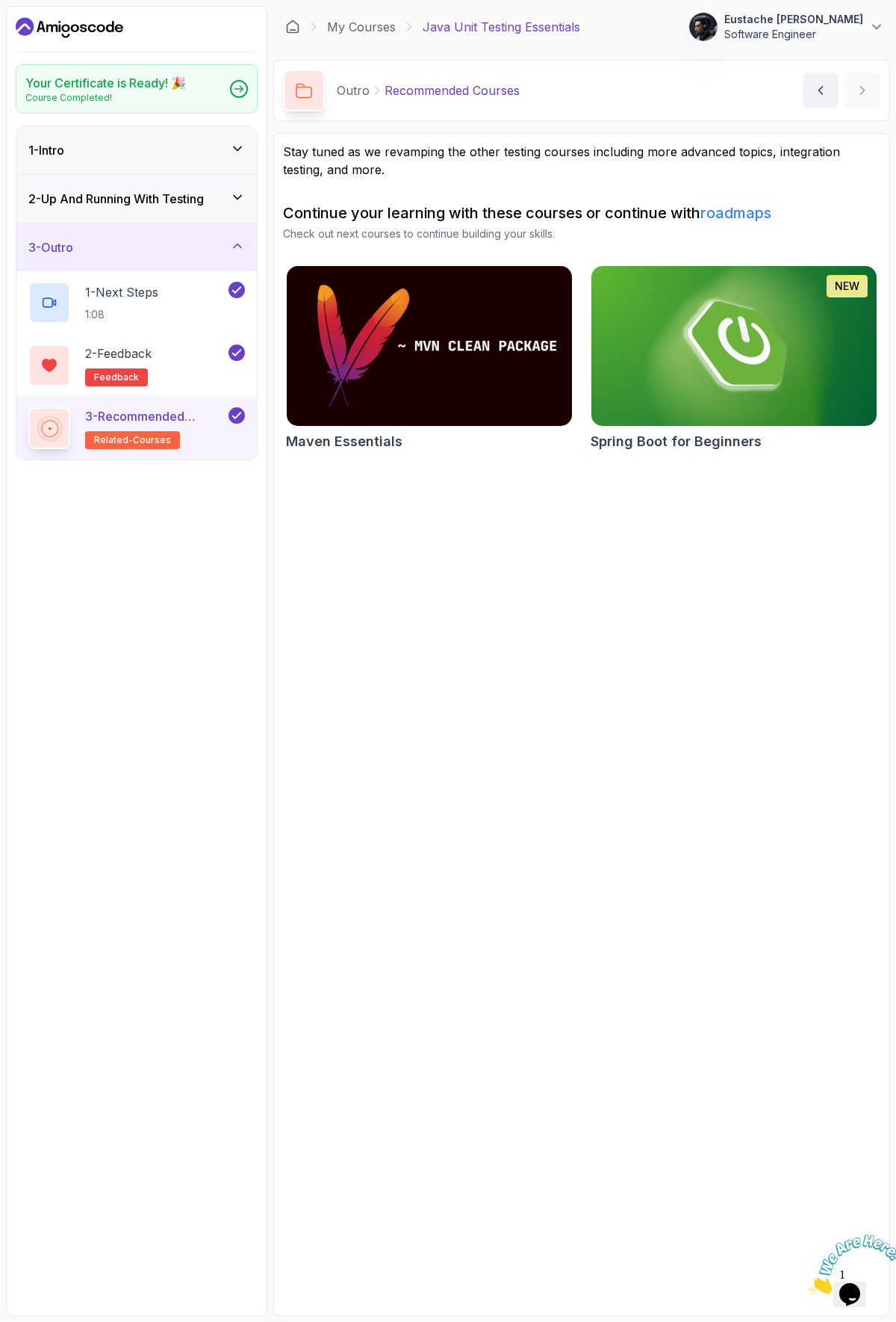
click at [80, 22] on icon "Dashboard" at bounding box center [69, 27] width 108 height 24
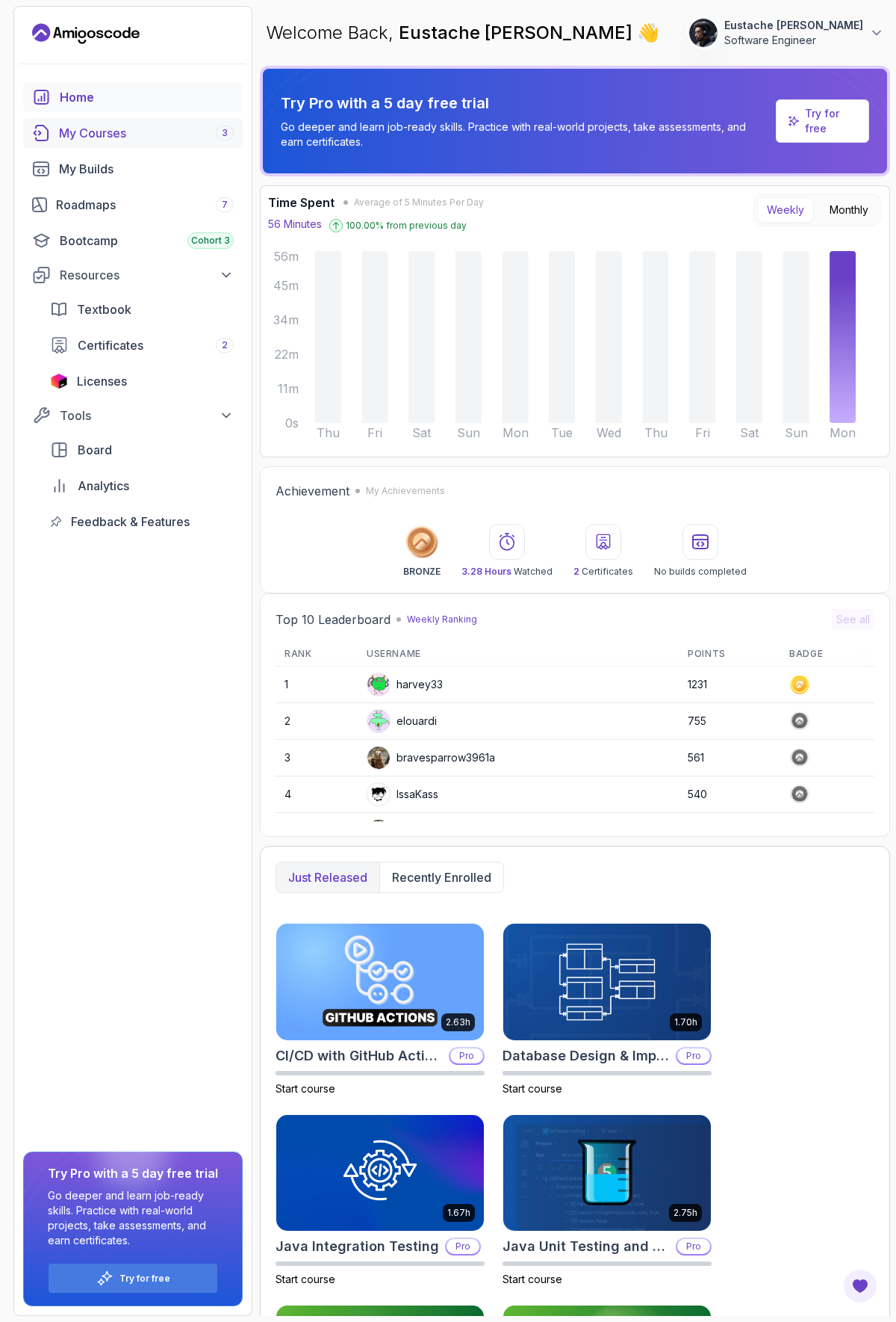
click at [155, 146] on link "My Courses 3" at bounding box center [133, 133] width 220 height 30
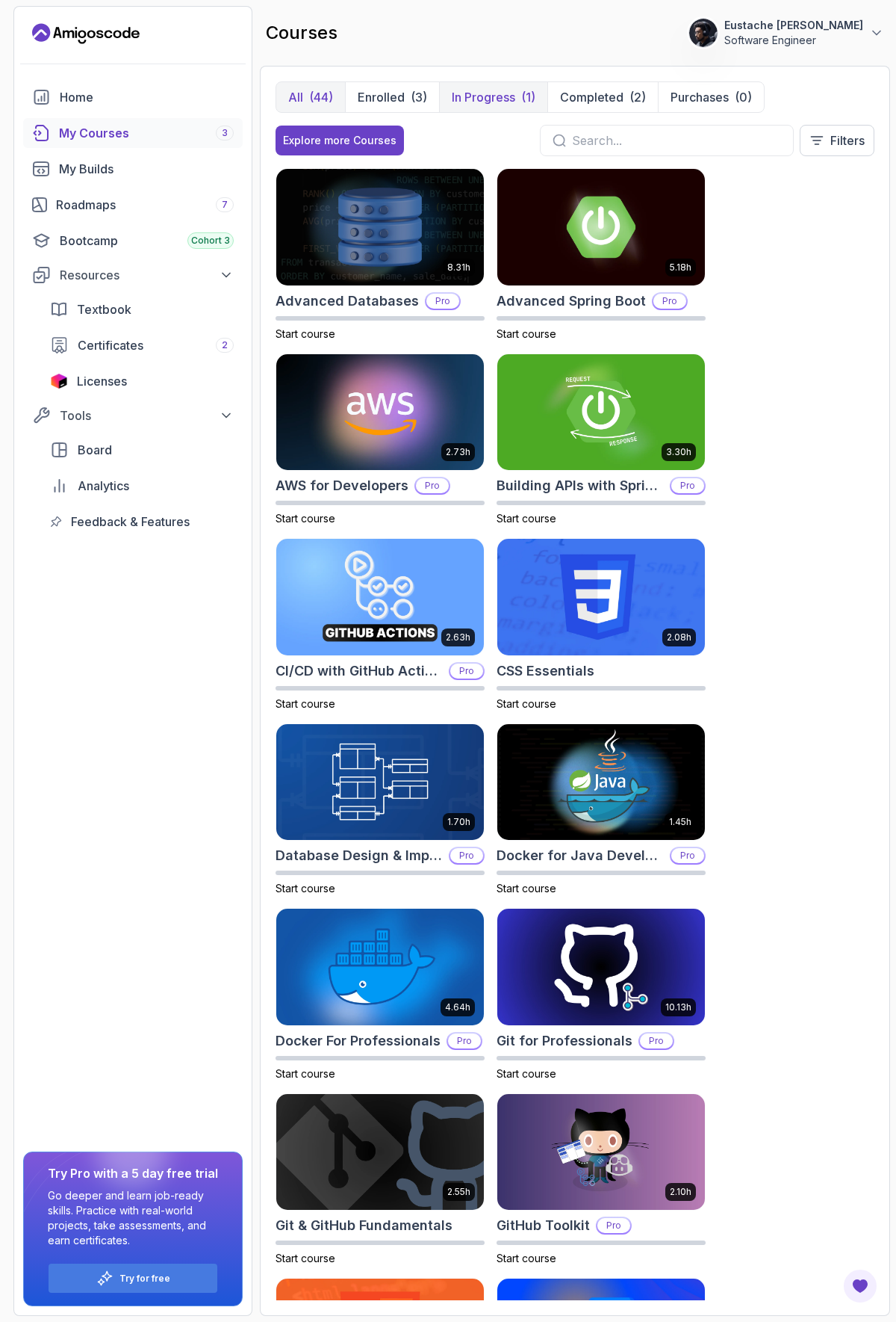
click at [491, 98] on p "In Progress" at bounding box center [484, 97] width 63 height 18
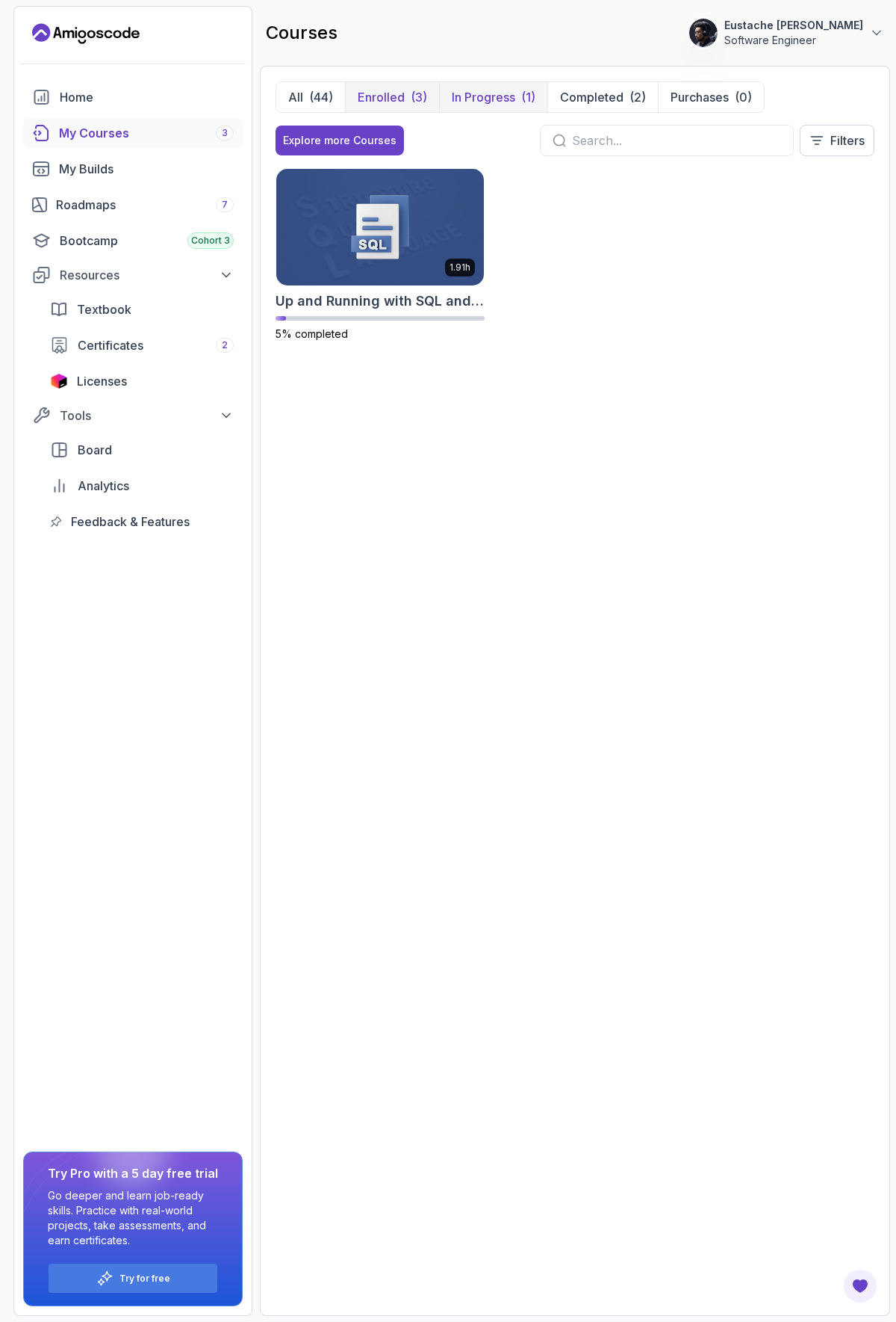
click at [370, 96] on p "Enrolled" at bounding box center [381, 97] width 47 height 18
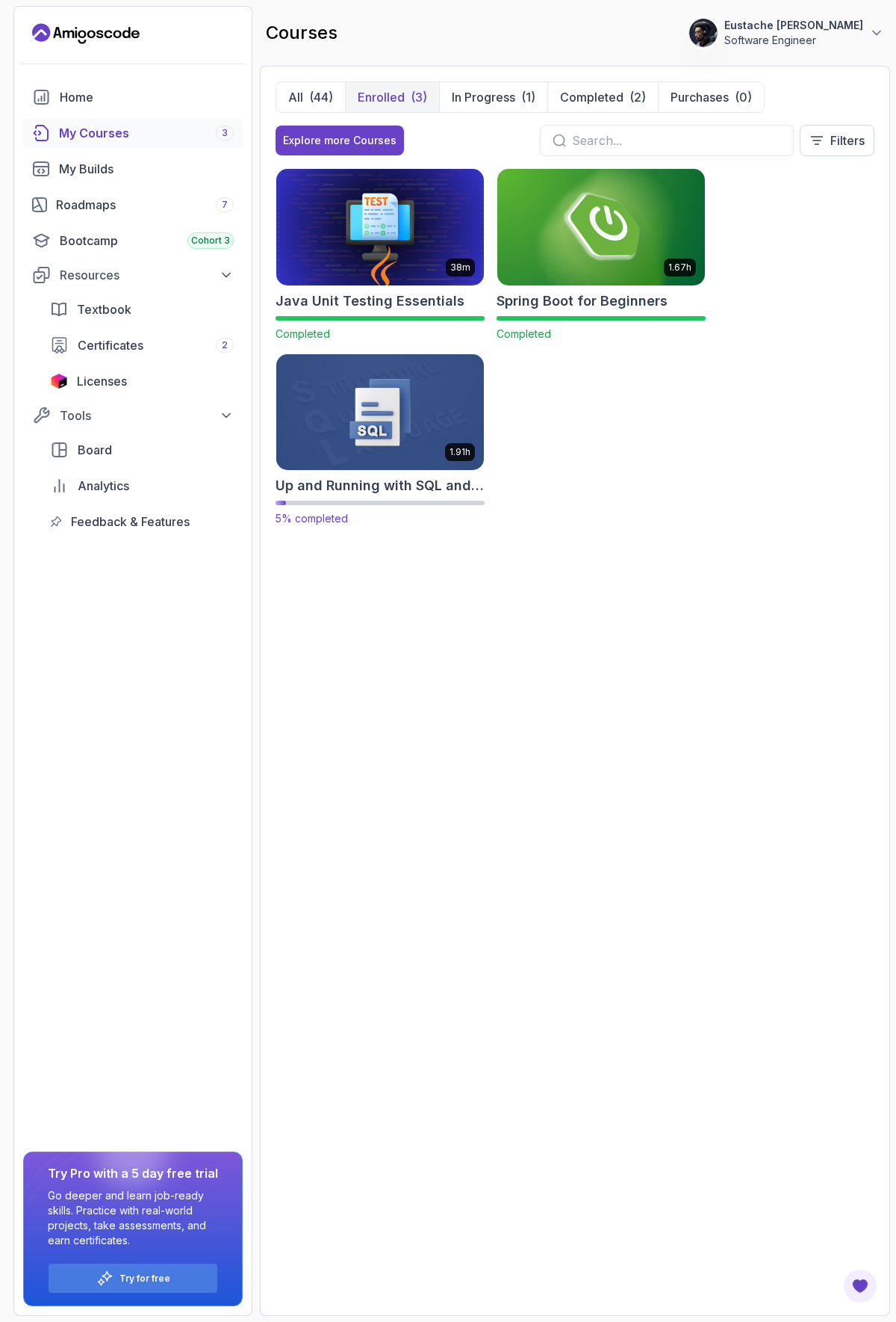
click at [416, 445] on img at bounding box center [379, 412] width 218 height 122
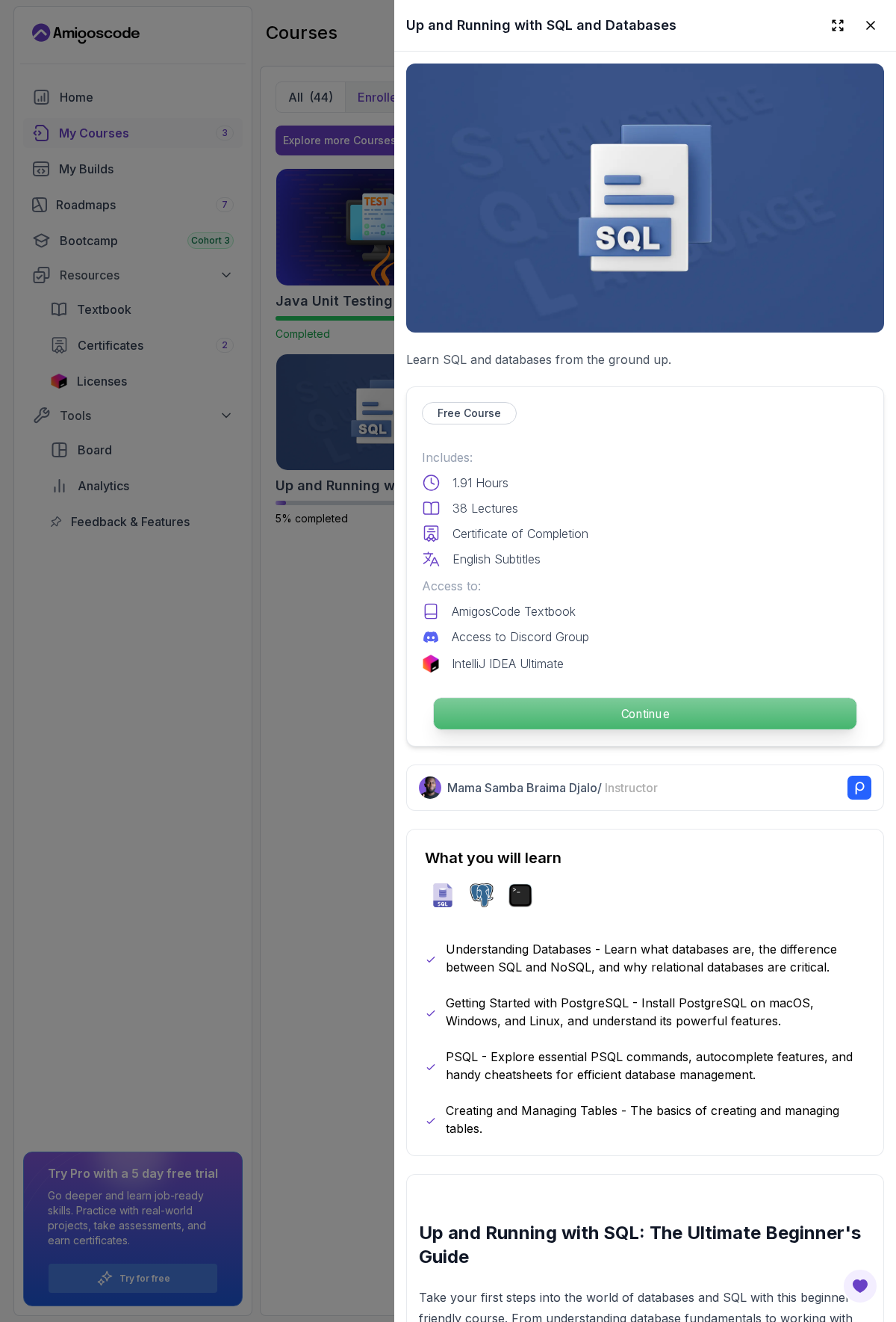
click at [599, 708] on p "Continue" at bounding box center [645, 714] width 423 height 32
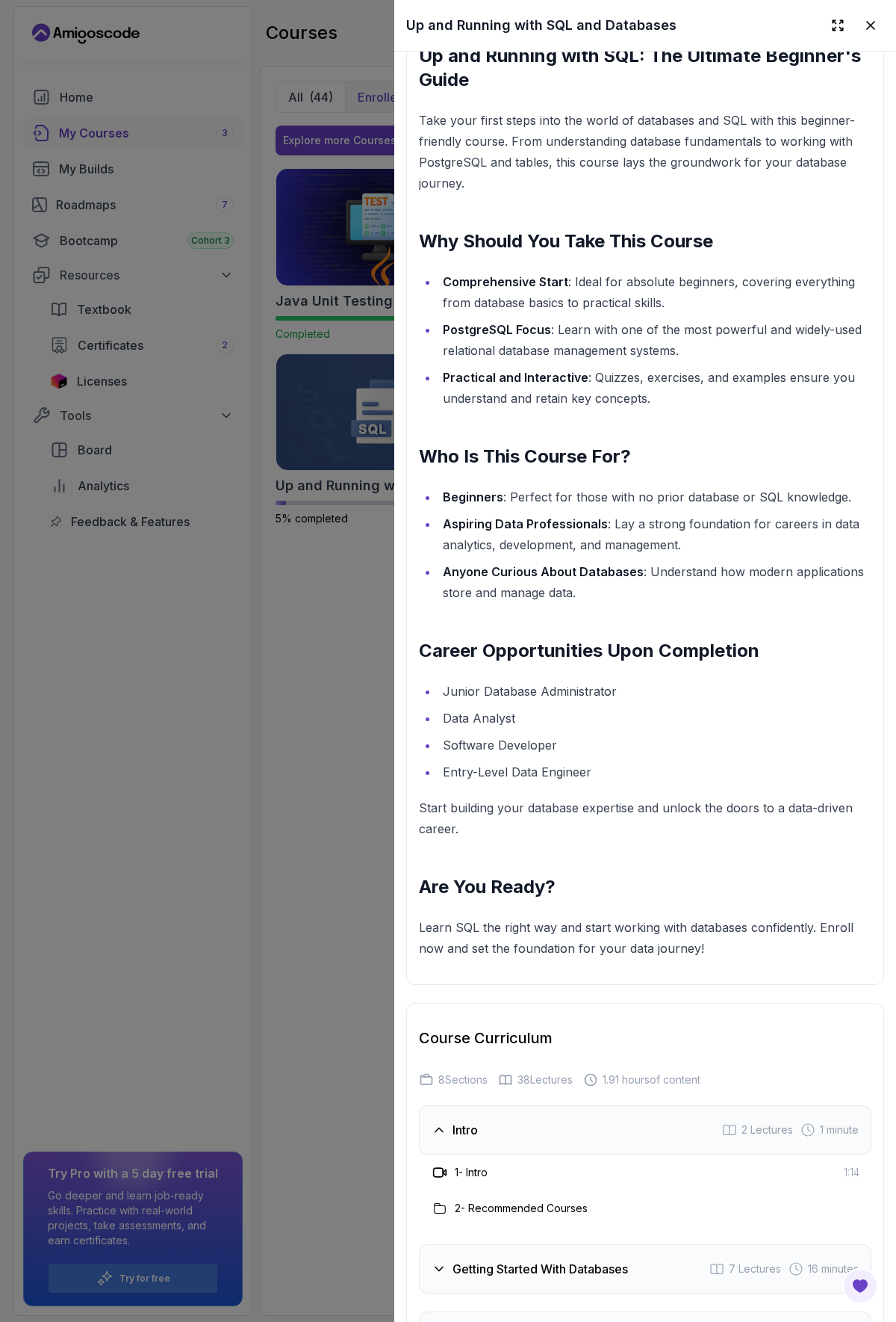
scroll to position [1379, 0]
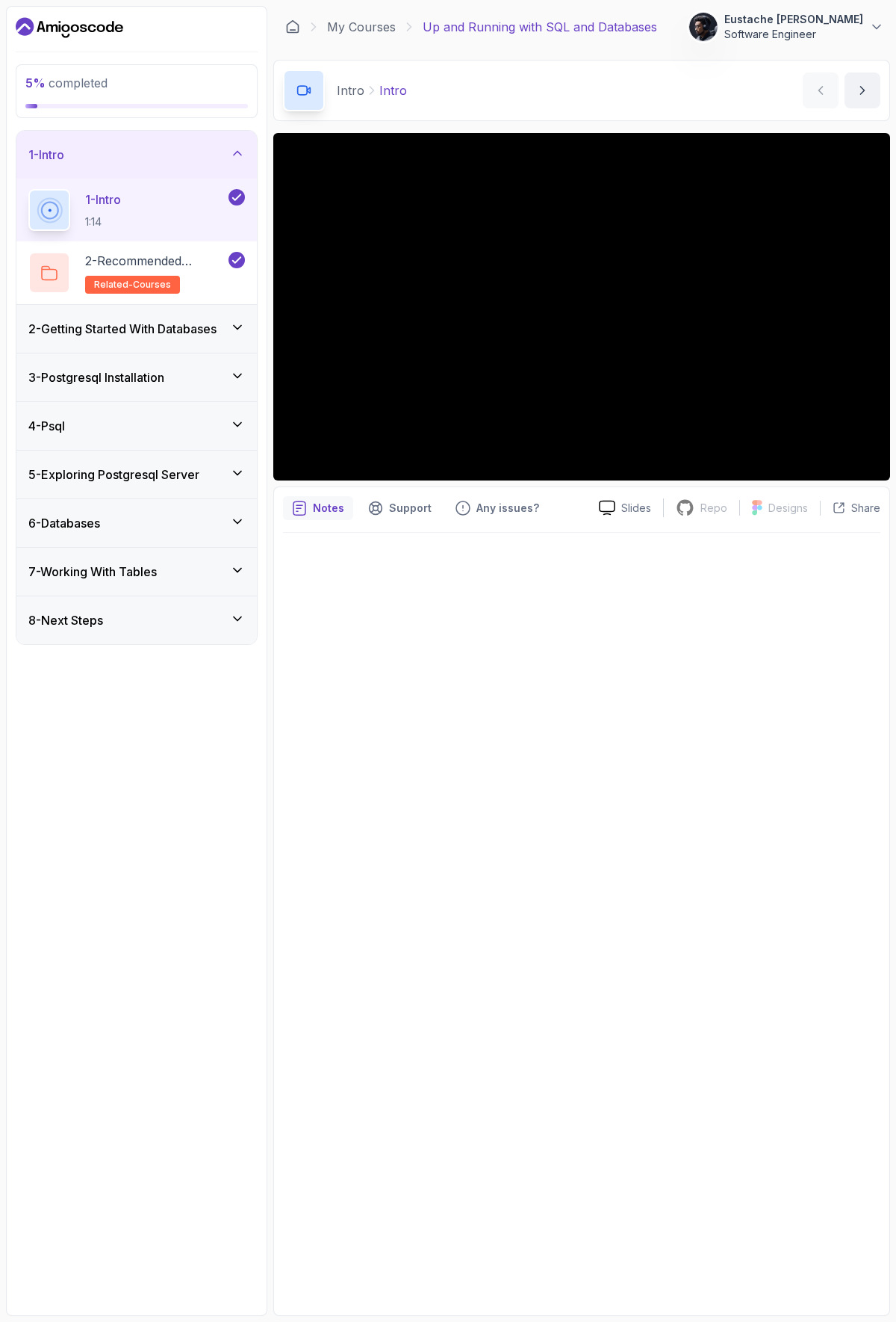
click at [240, 331] on icon at bounding box center [238, 328] width 15 height 15
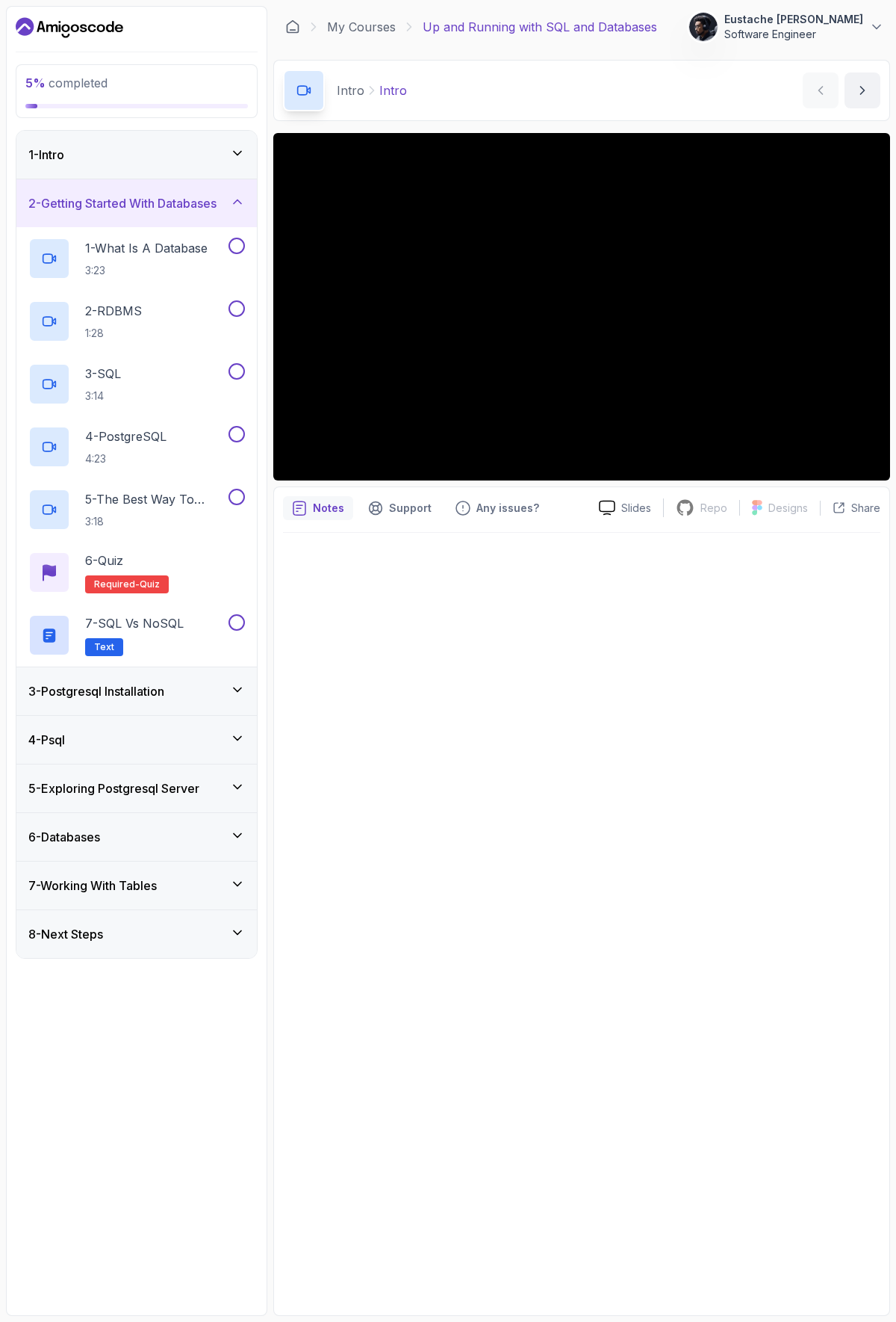
click at [240, 202] on icon at bounding box center [237, 202] width 8 height 4
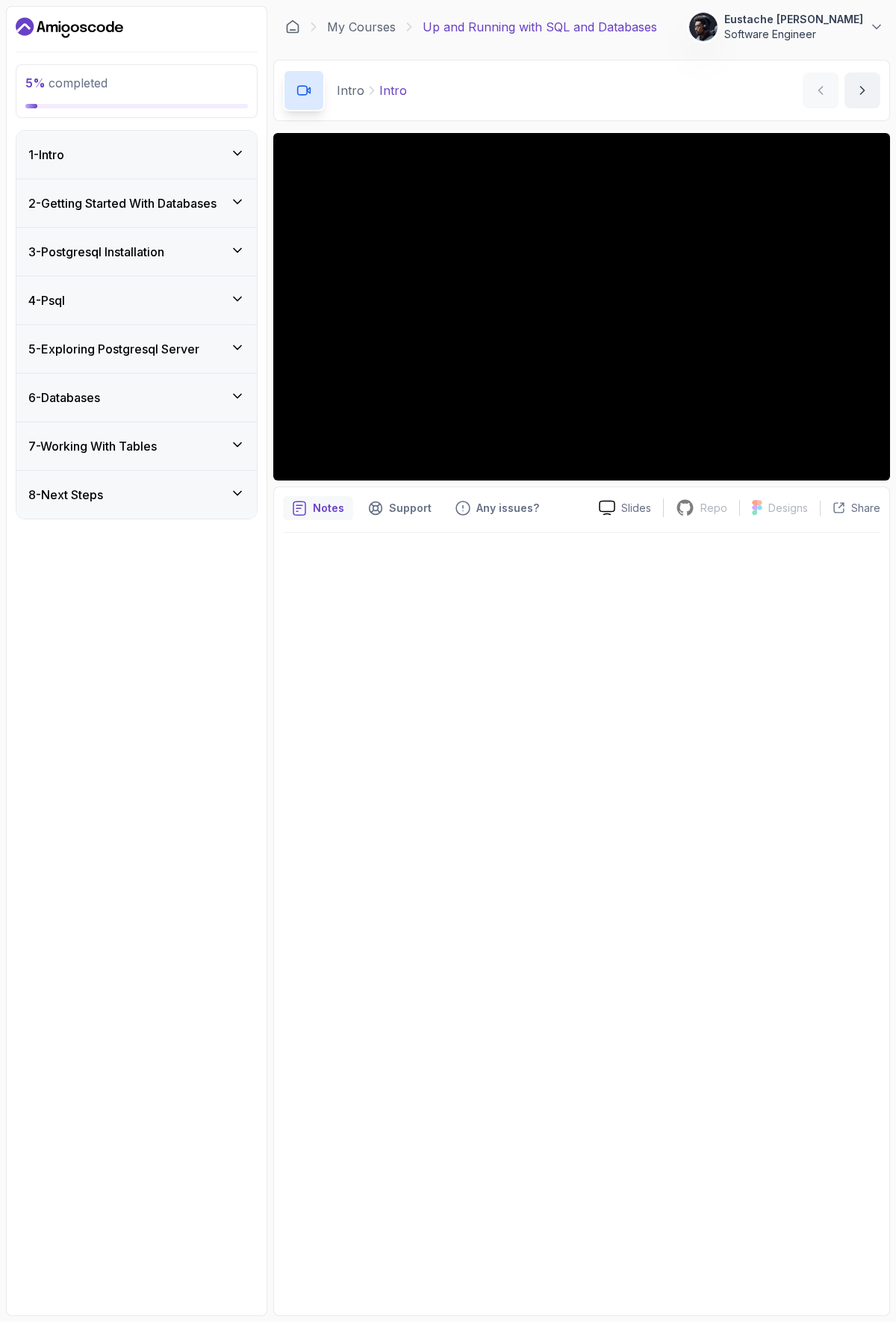
click at [242, 446] on icon at bounding box center [238, 445] width 15 height 15
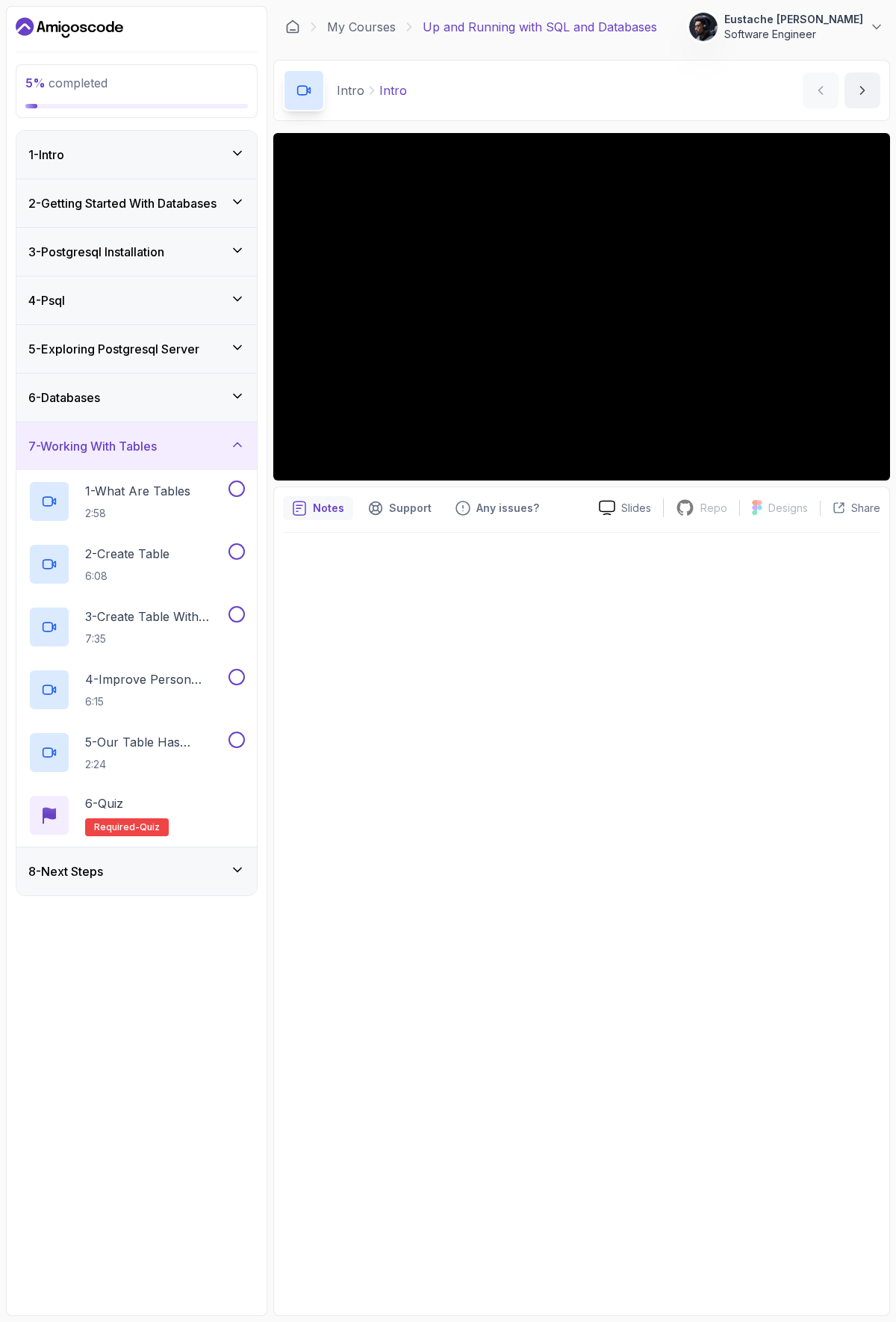
click at [242, 446] on icon at bounding box center [238, 445] width 15 height 15
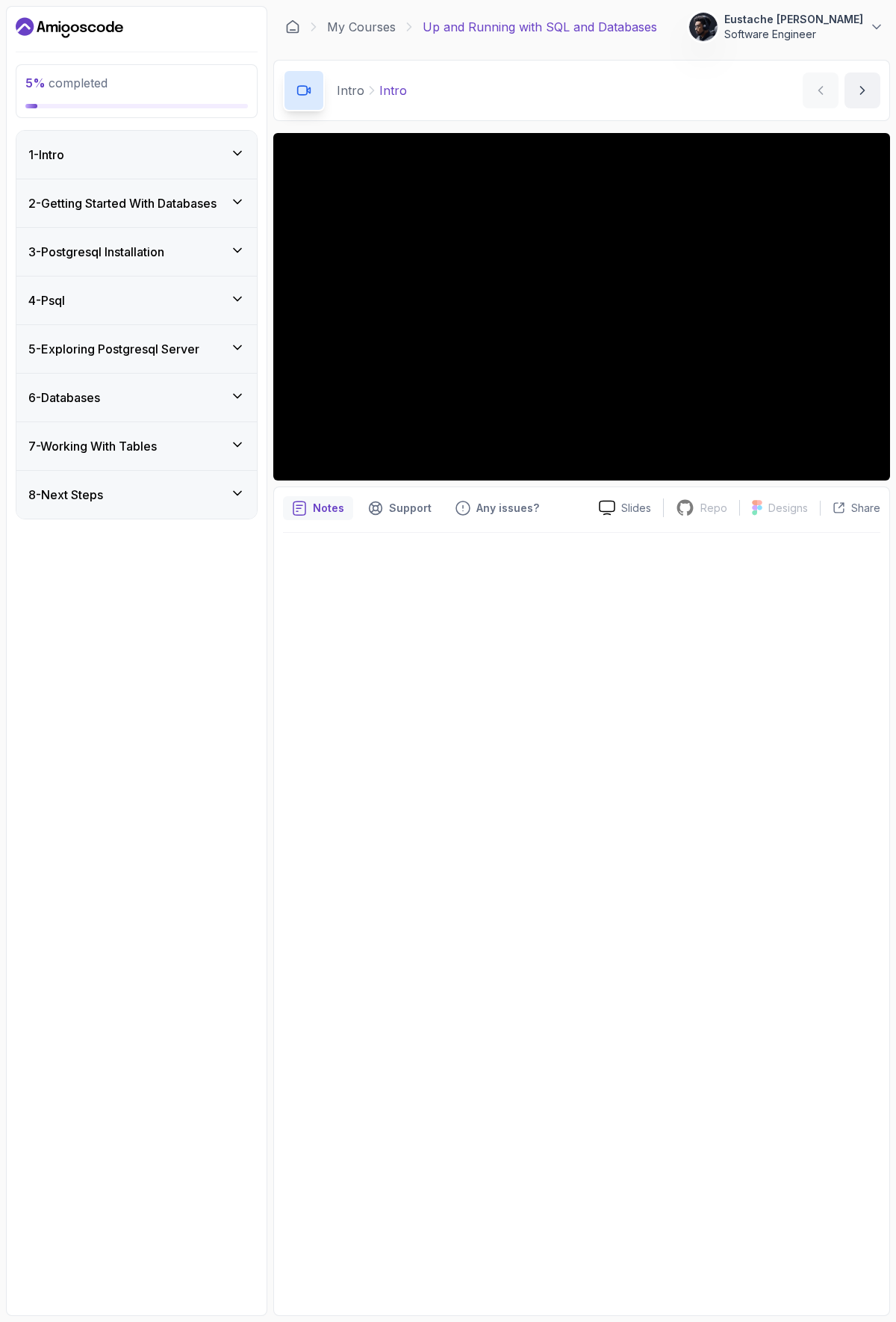
click at [231, 497] on icon at bounding box center [238, 494] width 15 height 15
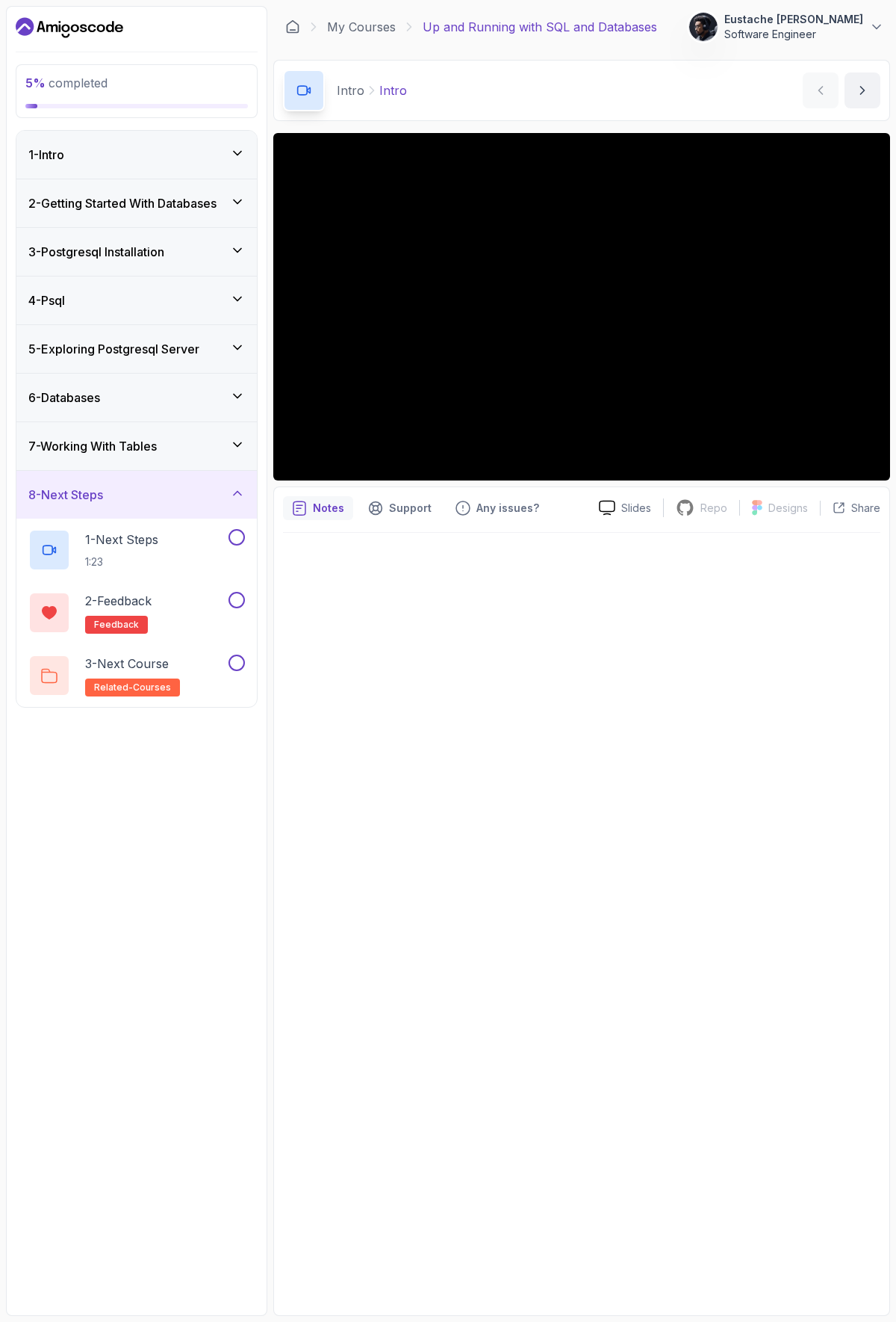
click at [230, 497] on icon at bounding box center [238, 494] width 15 height 15
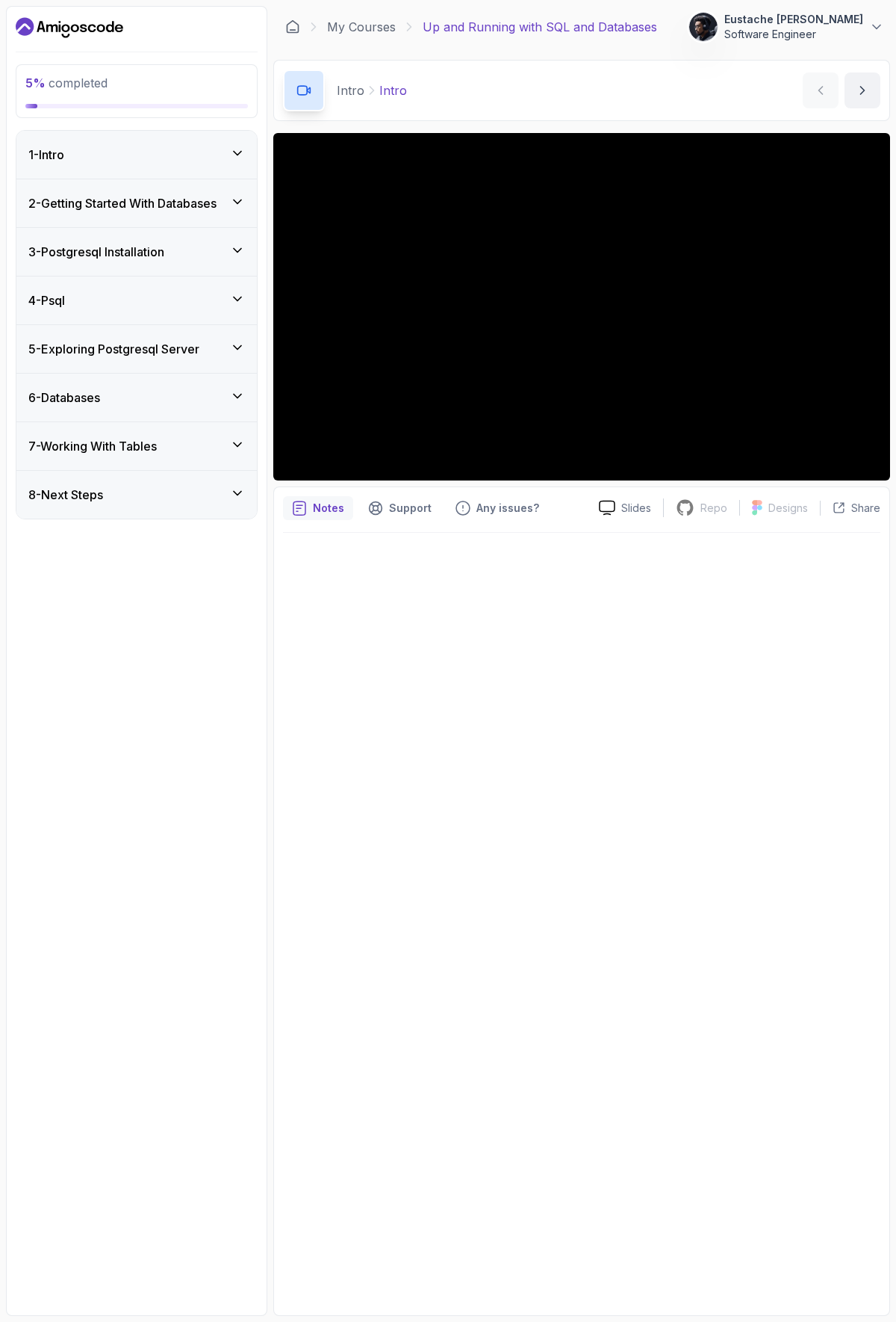
click at [240, 150] on icon at bounding box center [238, 154] width 15 height 15
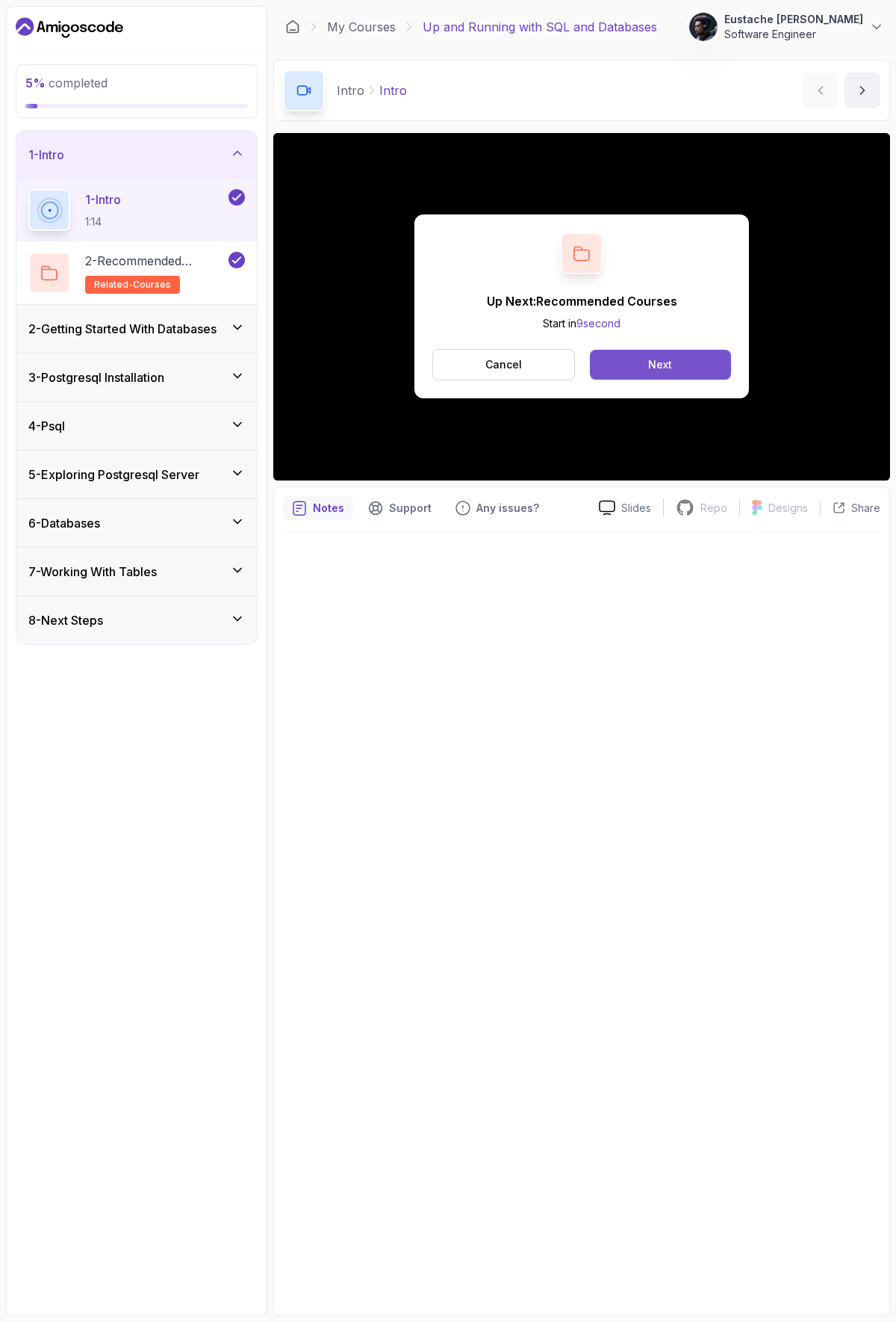
click at [698, 368] on button "Next" at bounding box center [661, 364] width 141 height 30
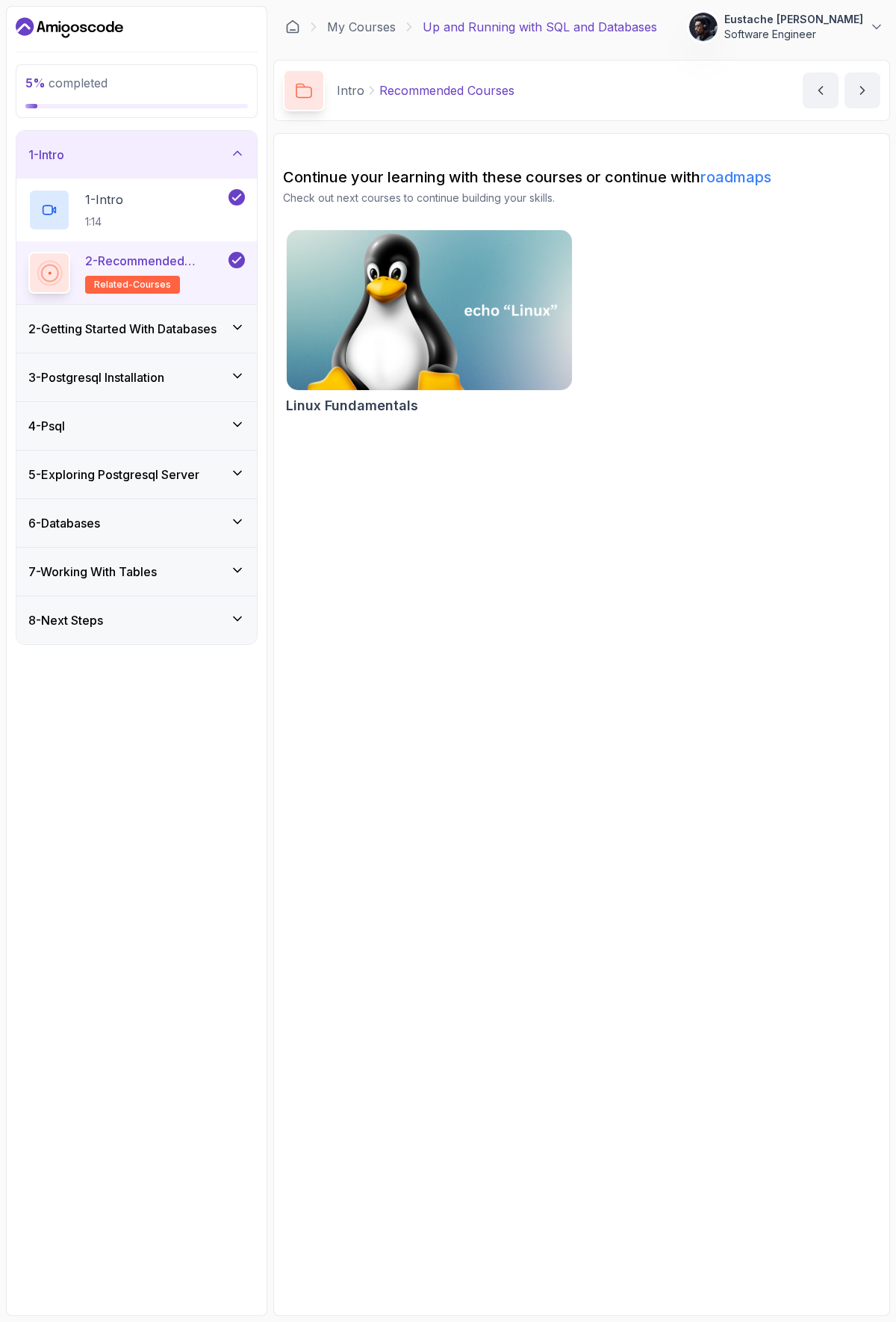
click at [474, 315] on img at bounding box center [429, 310] width 300 height 168
click at [862, 89] on icon "next content" at bounding box center [863, 90] width 4 height 8
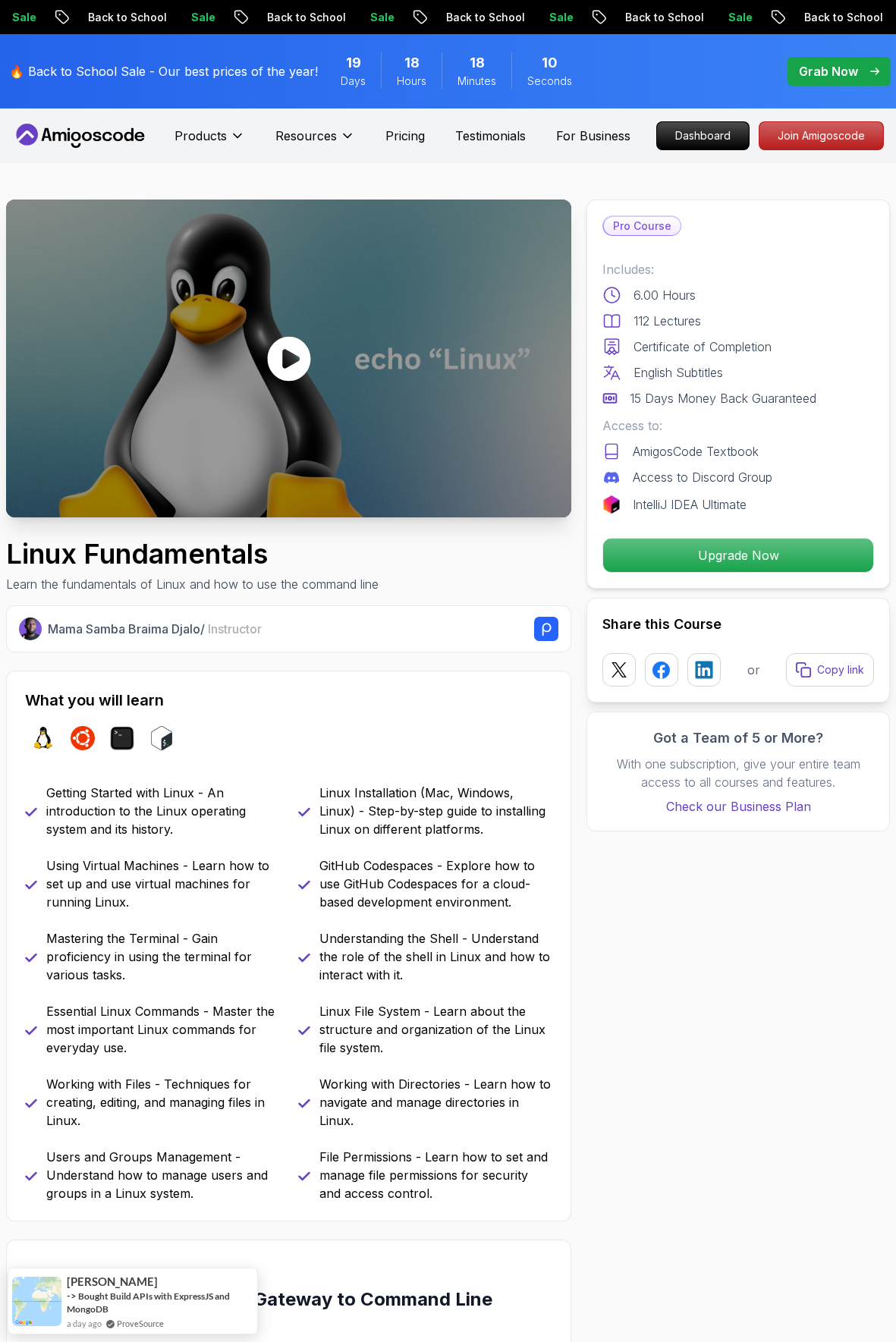
click at [291, 356] on icon at bounding box center [289, 359] width 46 height 46
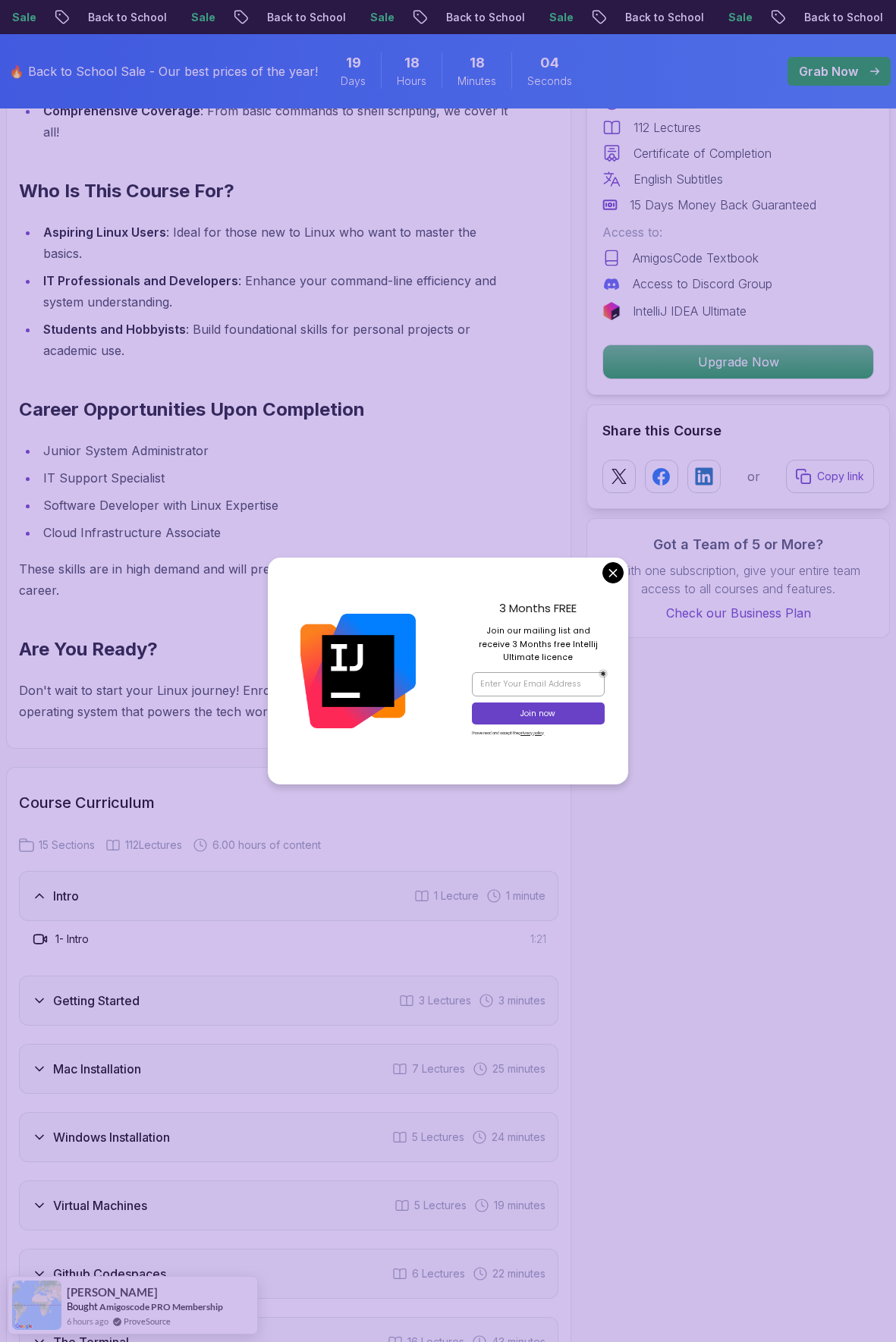
scroll to position [1877, 0]
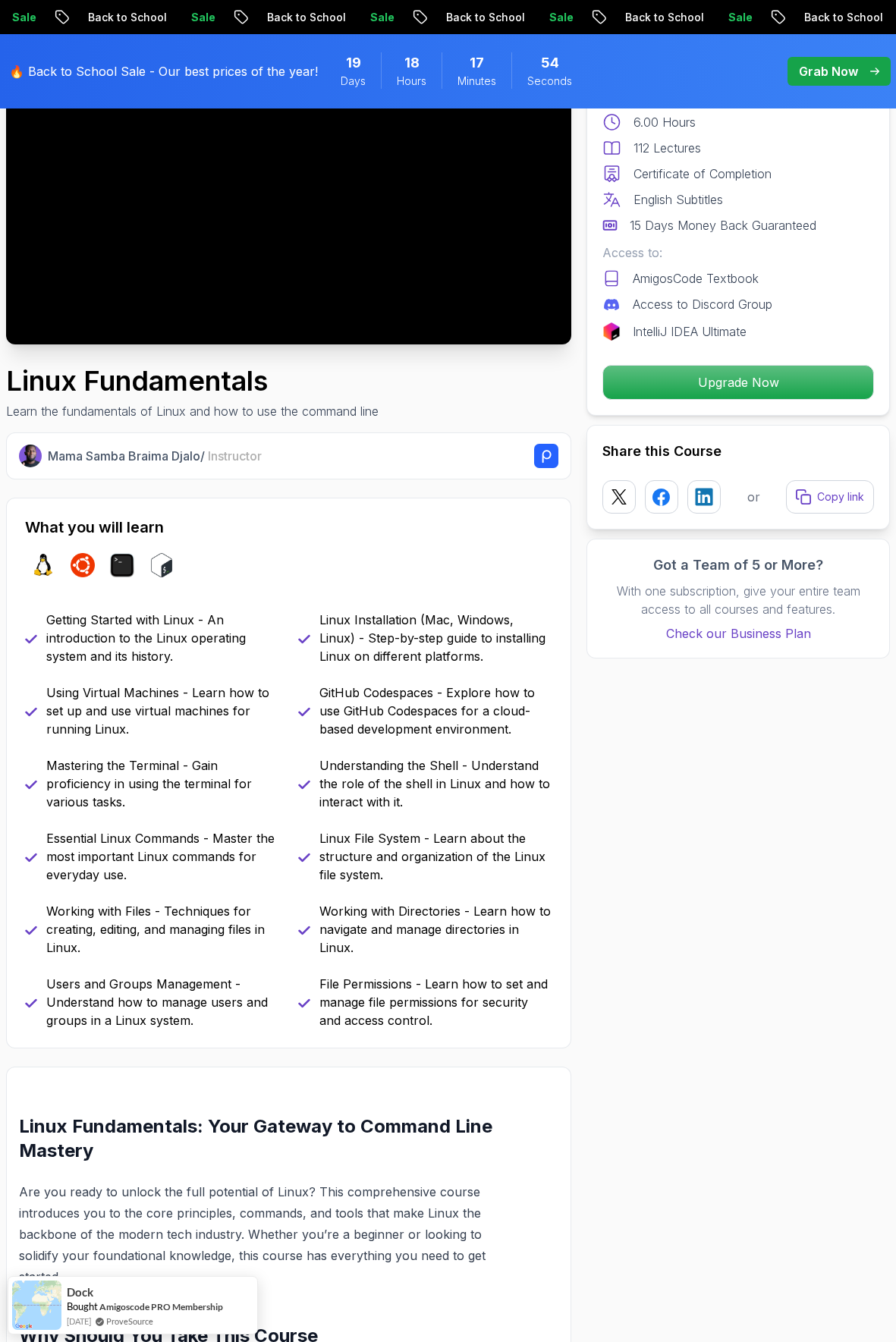
scroll to position [0, 0]
